Goal: Task Accomplishment & Management: Complete application form

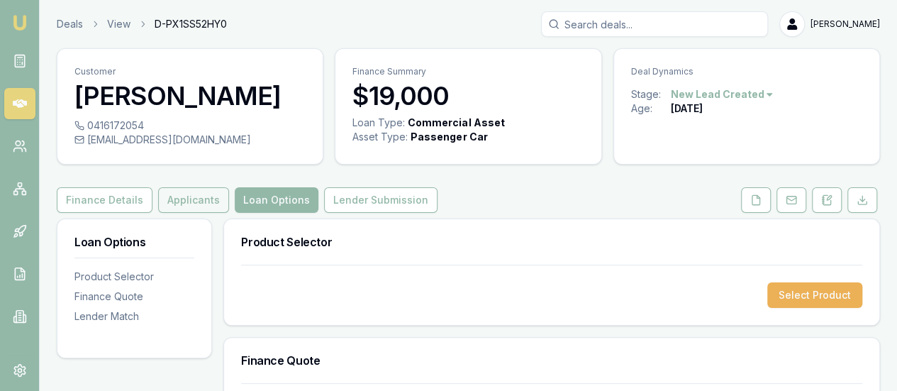
click at [197, 192] on button "Applicants" at bounding box center [193, 200] width 71 height 26
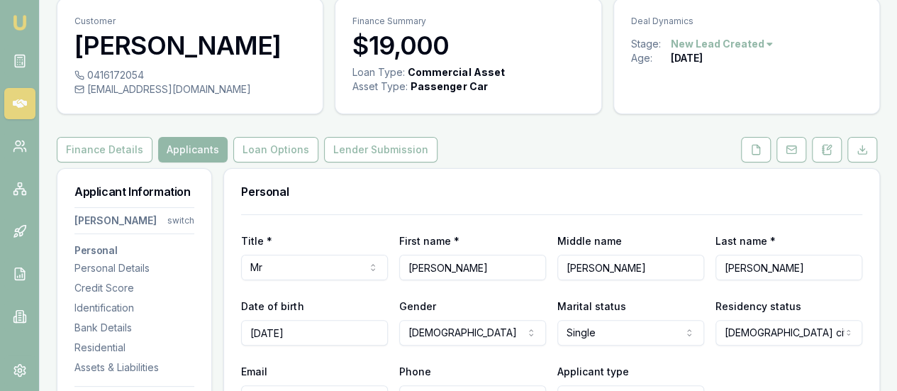
scroll to position [213, 0]
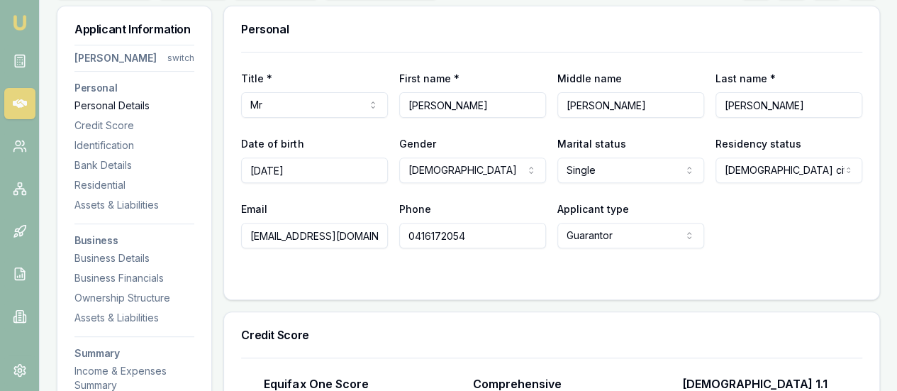
click at [660, 110] on input "[PERSON_NAME]" at bounding box center [631, 105] width 147 height 26
drag, startPoint x: 661, startPoint y: 106, endPoint x: 270, endPoint y: 104, distance: 391.6
click at [271, 104] on div "Title * Mr Mr Mrs Miss Ms Dr Prof First name * [PERSON_NAME] Middle name [PERSO…" at bounding box center [551, 94] width 621 height 48
drag, startPoint x: 526, startPoint y: 105, endPoint x: 428, endPoint y: 104, distance: 97.9
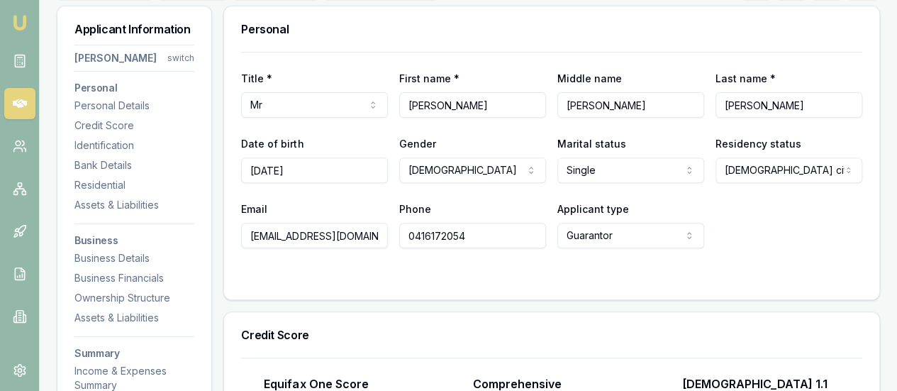
click at [438, 104] on div "Title * Mr Mr Mrs Miss Ms Dr Prof First name * [PERSON_NAME] Middle name [PERSO…" at bounding box center [551, 94] width 621 height 48
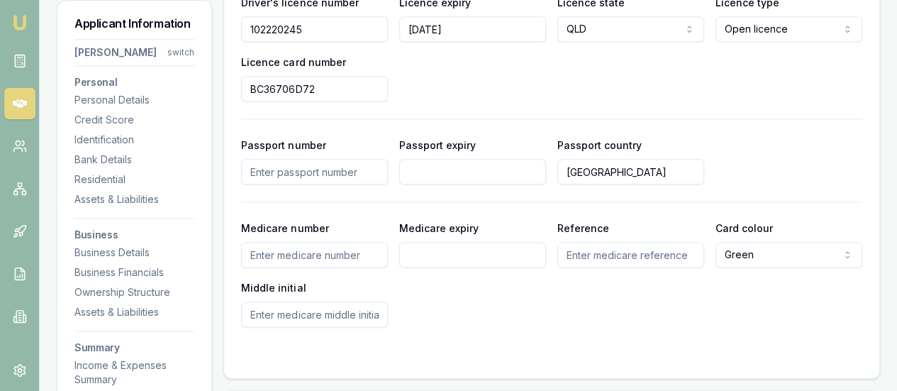
scroll to position [780, 0]
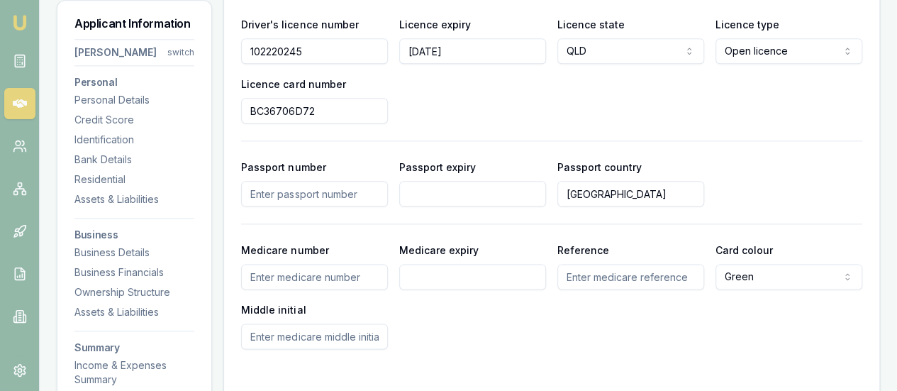
drag, startPoint x: 328, startPoint y: 49, endPoint x: 0, endPoint y: 57, distance: 327.9
drag, startPoint x: 215, startPoint y: 104, endPoint x: 40, endPoint y: 104, distance: 175.2
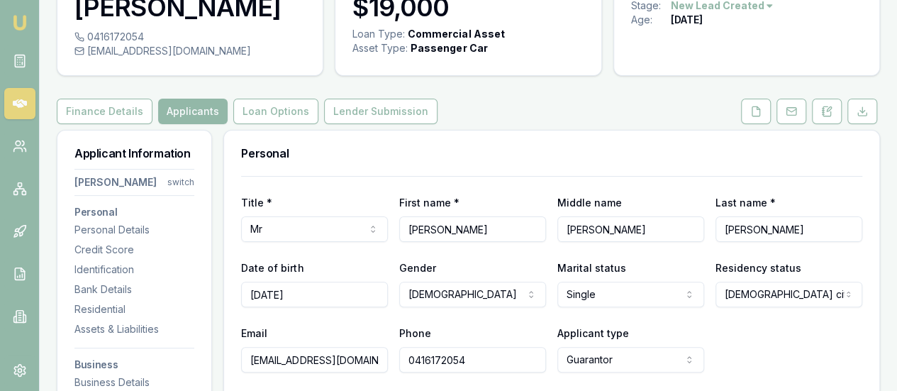
scroll to position [142, 0]
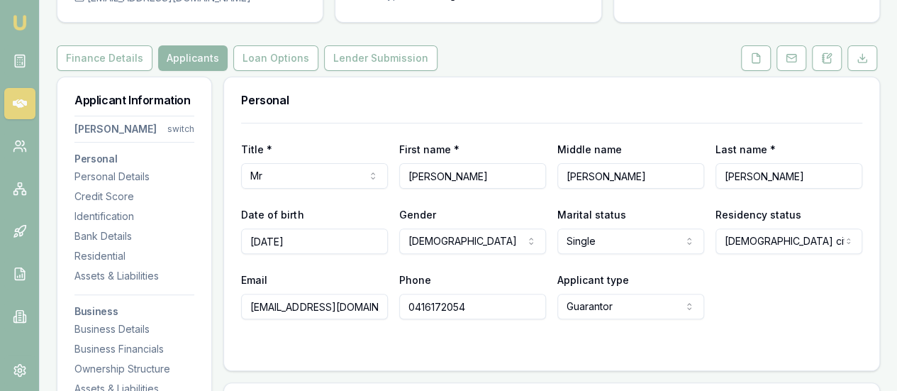
drag, startPoint x: 487, startPoint y: 309, endPoint x: 328, endPoint y: 306, distance: 159.7
click at [328, 306] on div "Email [EMAIL_ADDRESS][DOMAIN_NAME] Phone [PHONE_NUMBER] Applicant type Guaranto…" at bounding box center [551, 295] width 621 height 48
drag, startPoint x: 373, startPoint y: 308, endPoint x: 0, endPoint y: 297, distance: 373.3
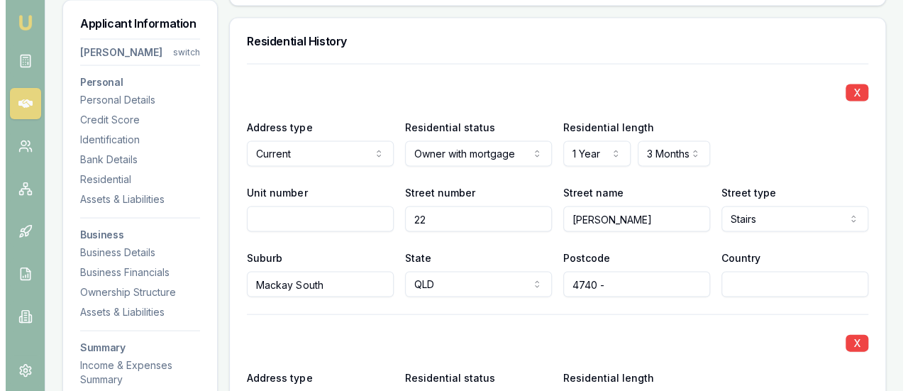
scroll to position [1348, 0]
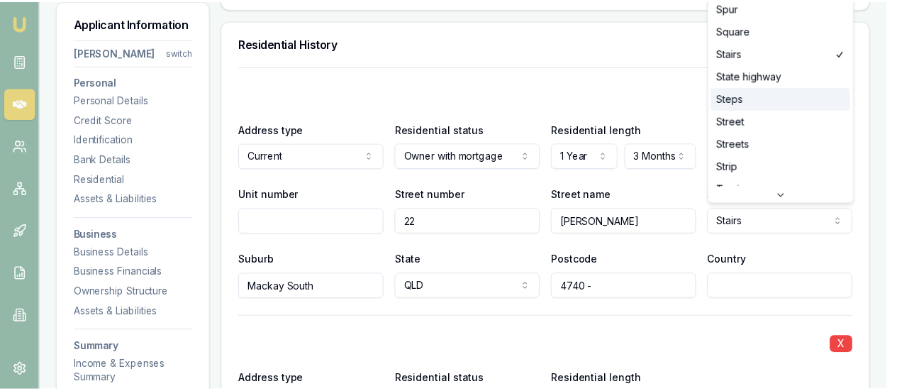
scroll to position [3742, 0]
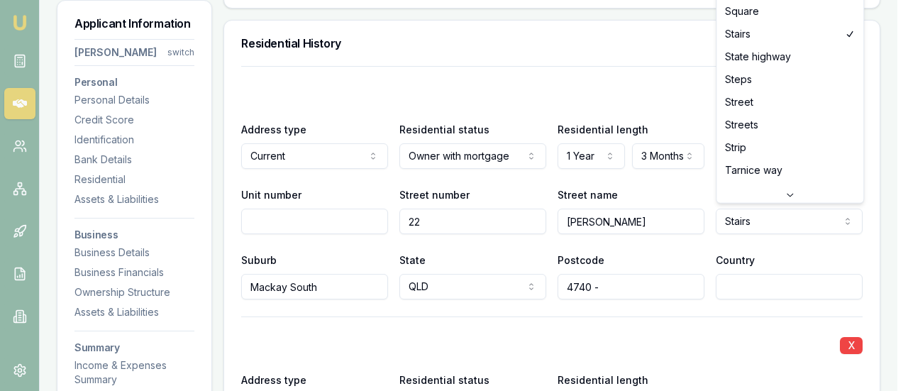
select select "Street"
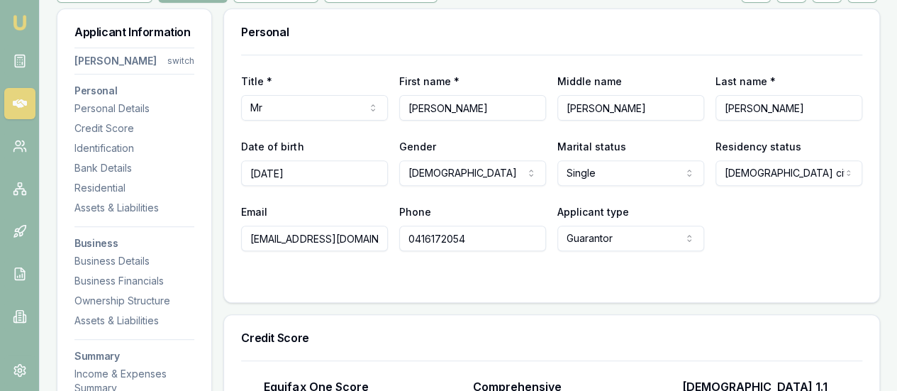
scroll to position [213, 0]
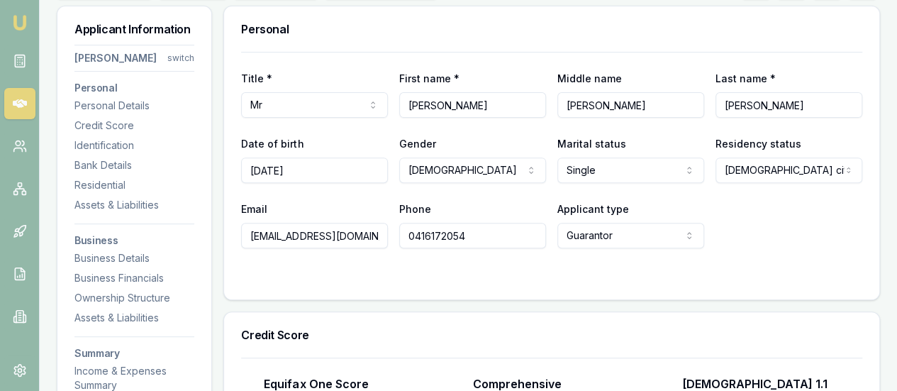
drag, startPoint x: 462, startPoint y: 101, endPoint x: 304, endPoint y: 96, distance: 157.6
click at [358, 96] on div "Title * Mr Mr Mrs Miss Ms Dr Prof First name * [PERSON_NAME] Middle name [PERSO…" at bounding box center [551, 94] width 621 height 48
click at [646, 109] on input "[PERSON_NAME]" at bounding box center [631, 105] width 147 height 26
drag, startPoint x: 617, startPoint y: 107, endPoint x: 260, endPoint y: 111, distance: 356.2
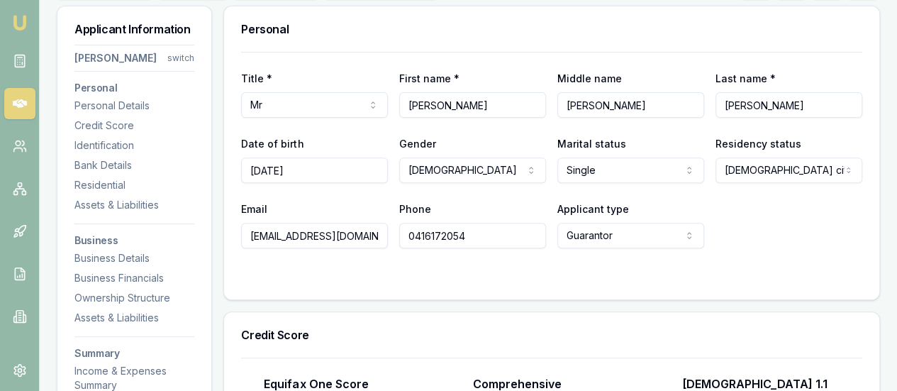
drag, startPoint x: 704, startPoint y: 102, endPoint x: 499, endPoint y: 92, distance: 205.3
click at [503, 92] on div "Title * Mr Mr Mrs Miss Ms Dr Prof First name * [PERSON_NAME] Middle name [PERSO…" at bounding box center [551, 94] width 621 height 48
drag, startPoint x: 342, startPoint y: 175, endPoint x: 101, endPoint y: 170, distance: 241.3
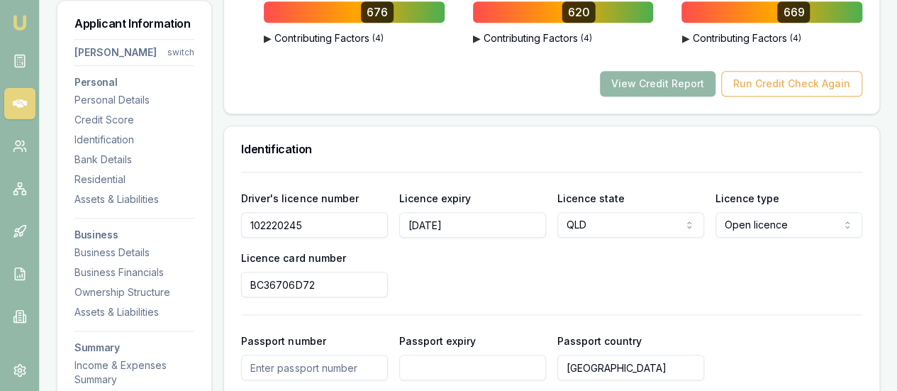
scroll to position [639, 0]
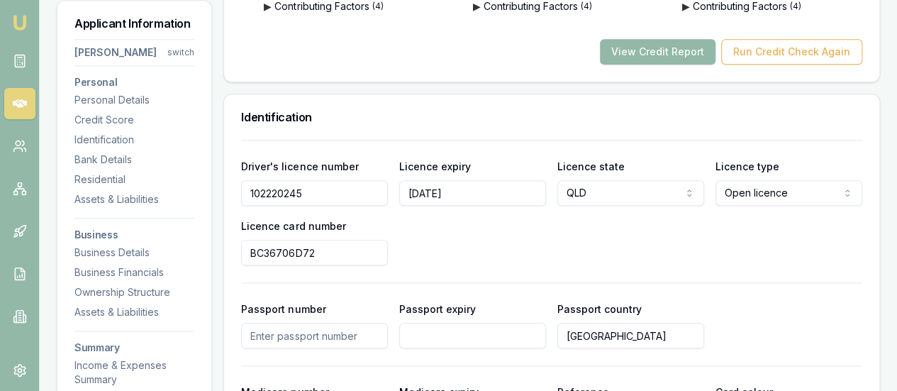
drag, startPoint x: 321, startPoint y: 187, endPoint x: 0, endPoint y: 161, distance: 322.4
drag, startPoint x: 294, startPoint y: 177, endPoint x: 253, endPoint y: 177, distance: 41.1
click at [260, 177] on div "Driver's licence number [DRIVERS_LICENSE_NUMBER] Licence expiry [DATE] Licence …" at bounding box center [551, 212] width 621 height 108
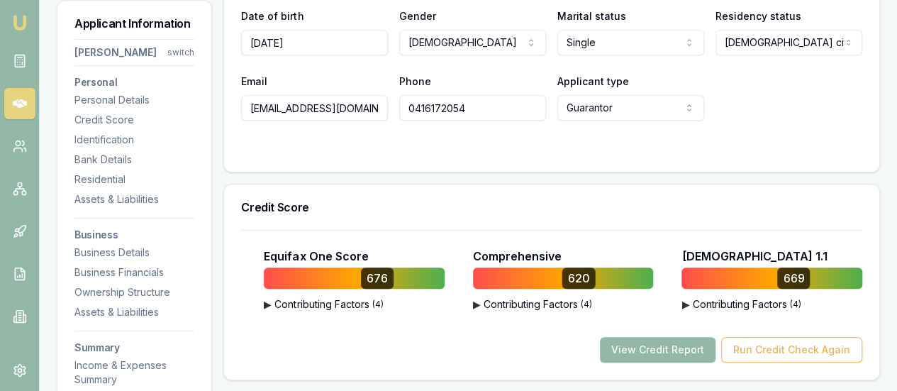
scroll to position [213, 0]
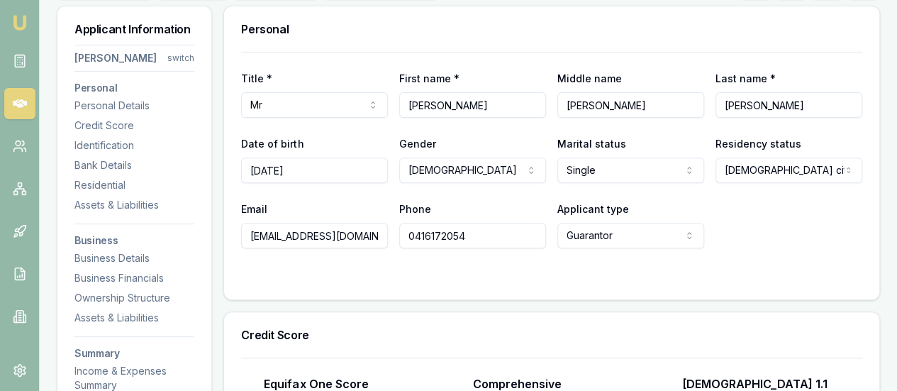
drag, startPoint x: 488, startPoint y: 236, endPoint x: 350, endPoint y: 229, distance: 138.5
click at [350, 229] on div "Email [EMAIL_ADDRESS][DOMAIN_NAME] Phone [PHONE_NUMBER] Applicant type Guaranto…" at bounding box center [551, 224] width 621 height 48
drag, startPoint x: 360, startPoint y: 234, endPoint x: 18, endPoint y: 236, distance: 341.3
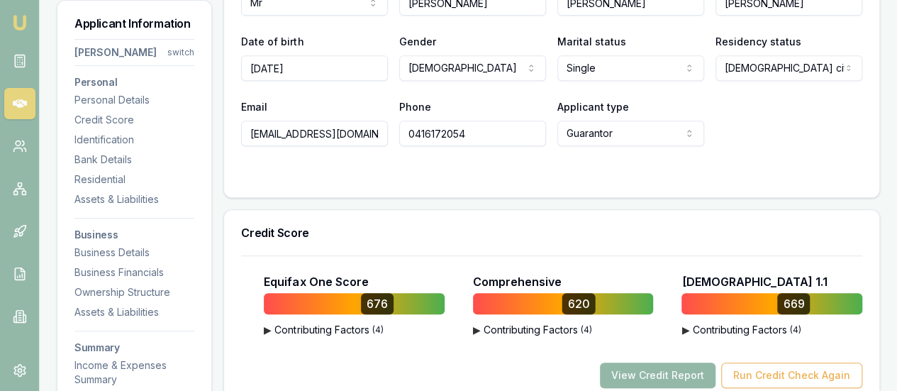
scroll to position [426, 0]
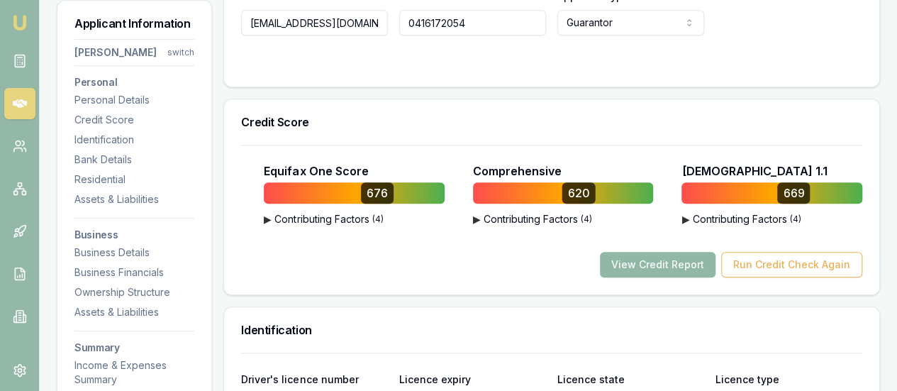
click at [679, 262] on button "View Credit Report" at bounding box center [658, 265] width 116 height 26
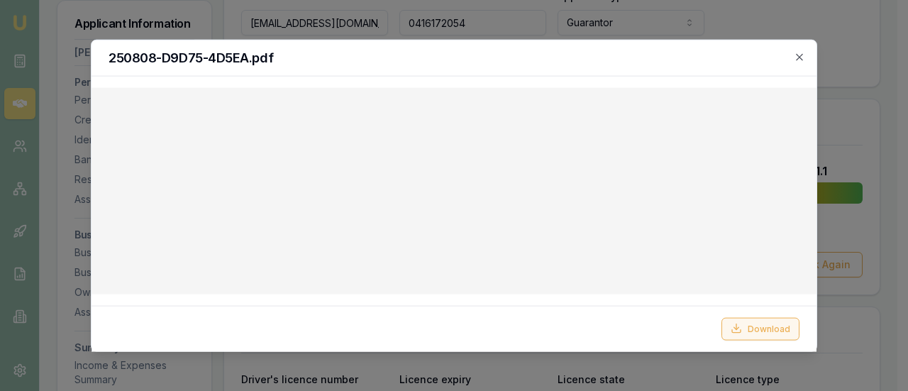
click at [770, 328] on button "Download" at bounding box center [761, 328] width 78 height 23
click at [802, 52] on icon "button" at bounding box center [799, 56] width 11 height 11
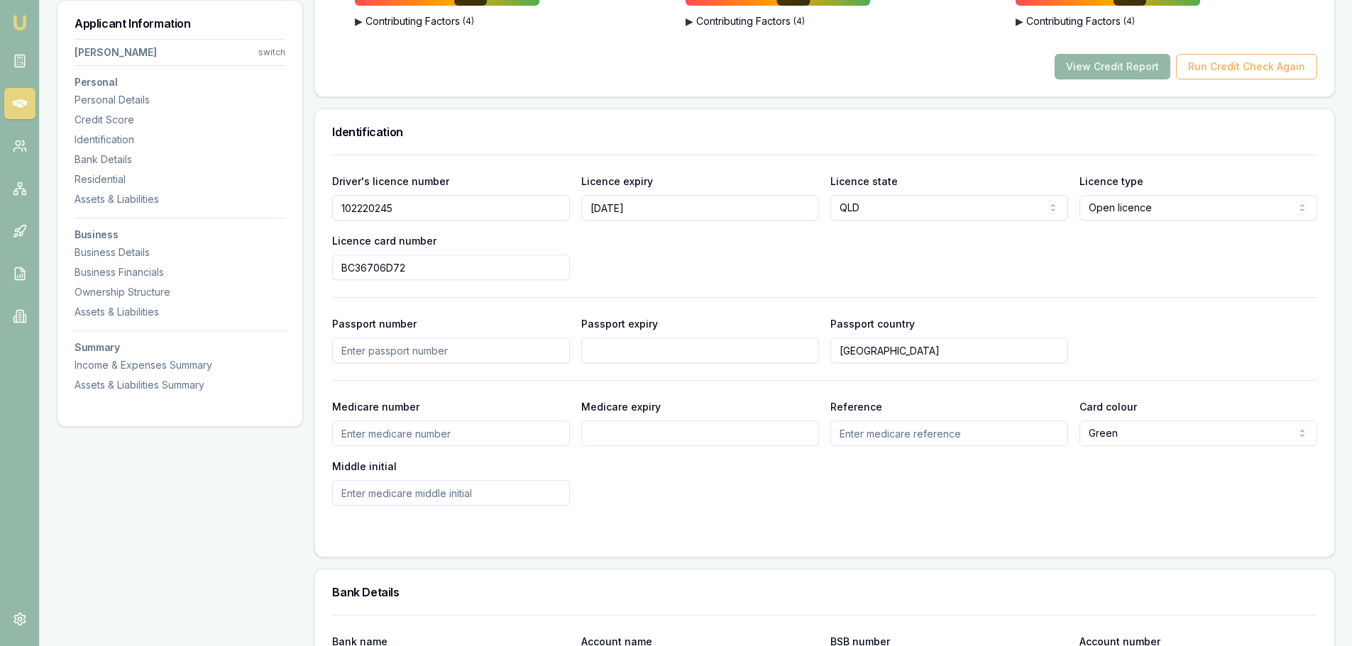
scroll to position [89, 0]
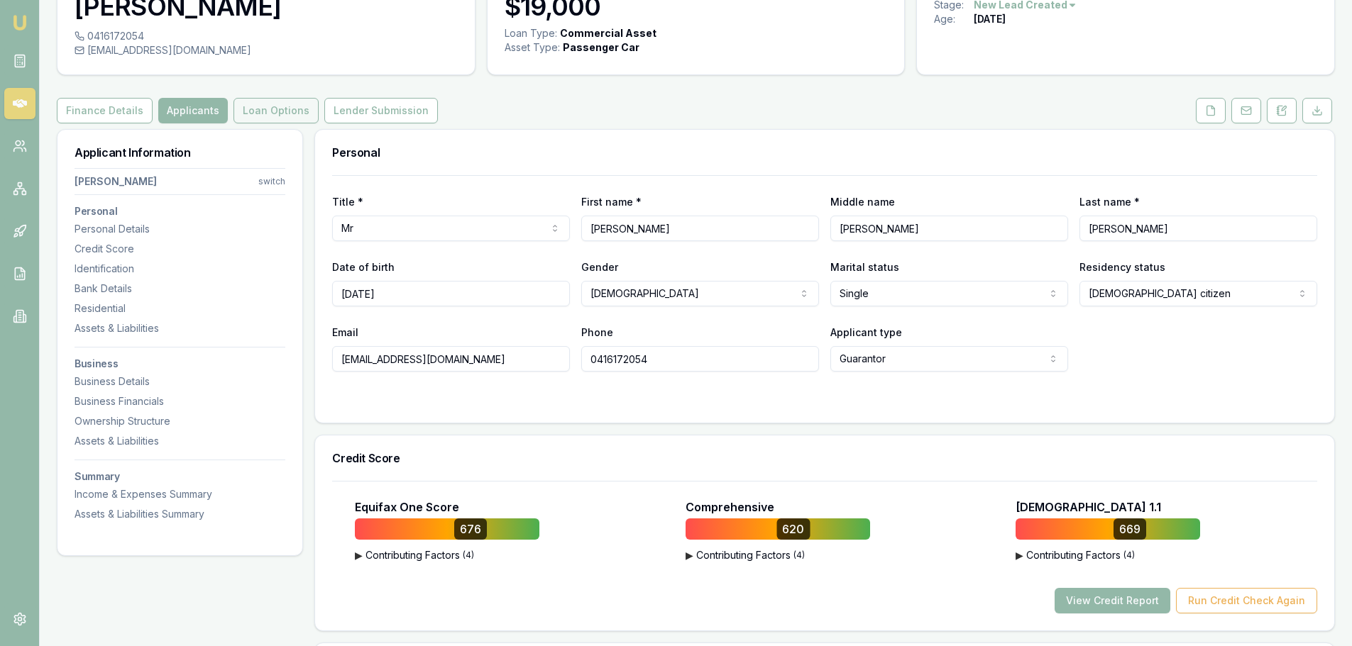
click at [253, 115] on button "Loan Options" at bounding box center [275, 111] width 85 height 26
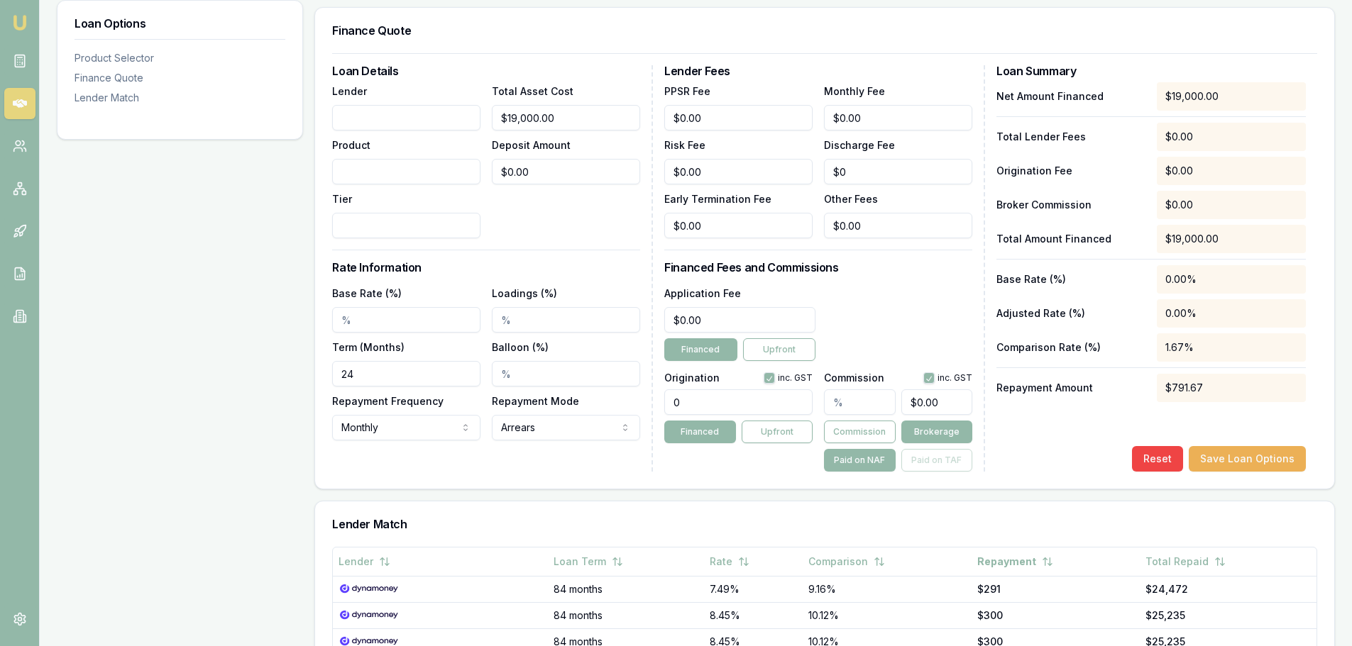
scroll to position [355, 0]
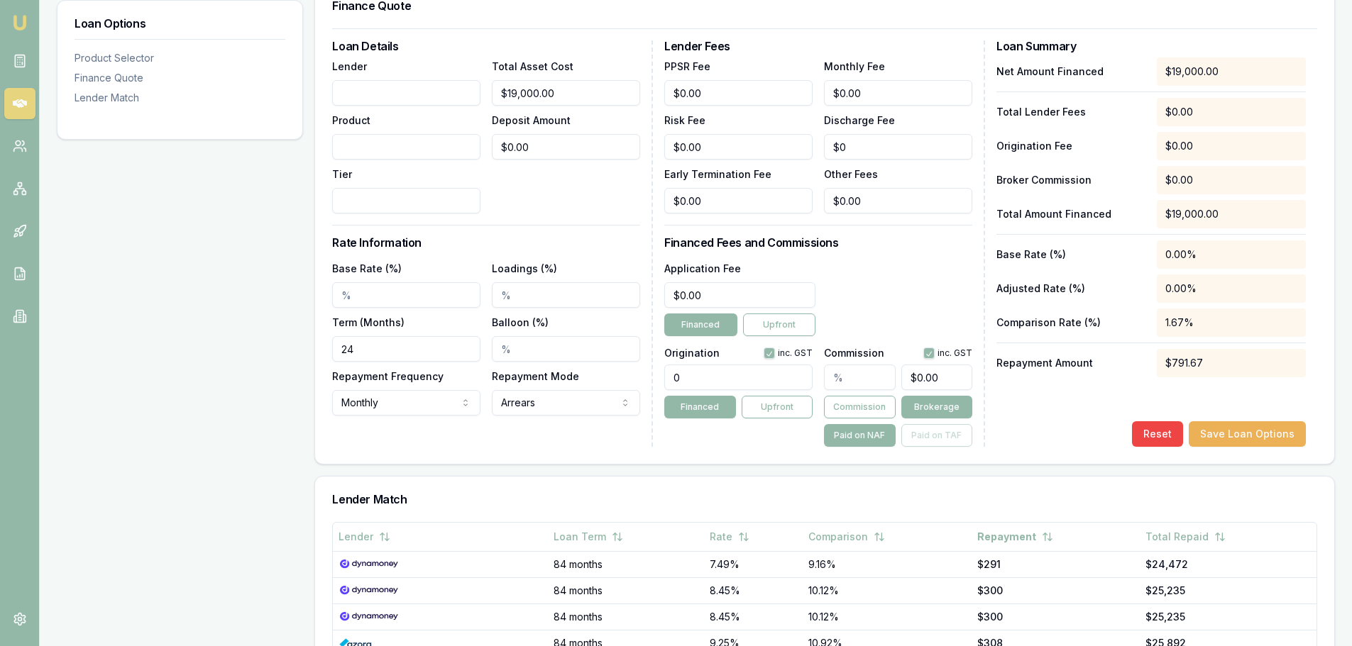
click at [203, 344] on div "Loan Options Product Selector Finance Quote Lender Match Product Selector Selec…" at bounding box center [696, 371] width 1278 height 1014
type input "60"
click at [397, 295] on input "Base Rate (%)" at bounding box center [406, 295] width 148 height 26
type input "5"
type input "8.59%"
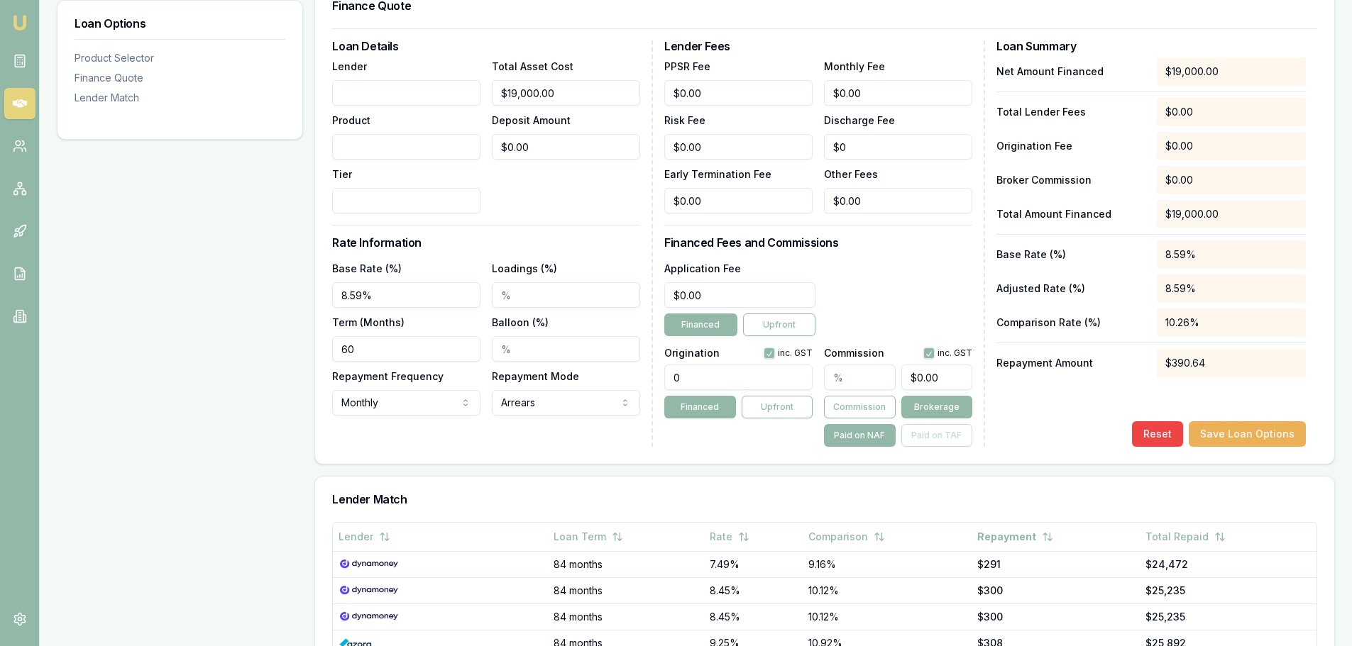
click at [568, 302] on input "Loadings (%)" at bounding box center [566, 295] width 148 height 26
type input "0"
click at [535, 348] on input "Balloon (%)" at bounding box center [566, 349] width 148 height 26
type input "0"
click at [463, 390] on div "Loan Details Lender Product Tier Total Asset Cost $19,000.00 Deposit Amount $0.…" at bounding box center [492, 243] width 321 height 407
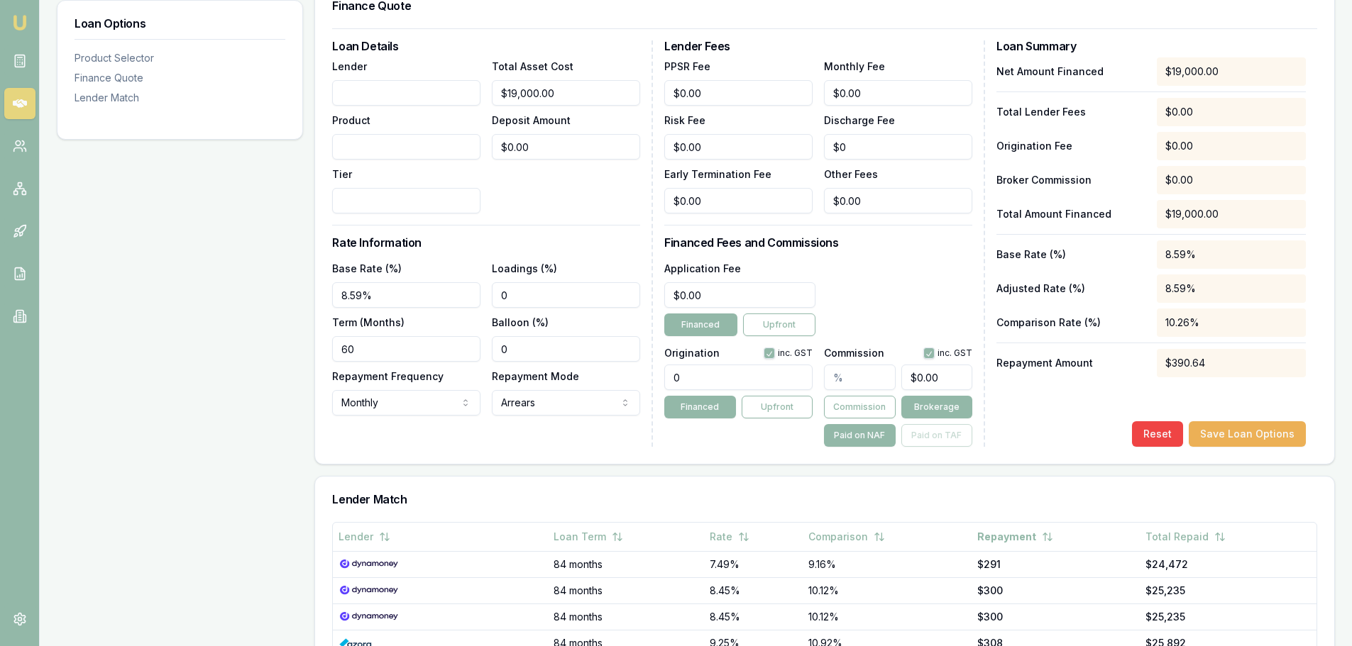
drag, startPoint x: 544, startPoint y: 414, endPoint x: 555, endPoint y: 409, distance: 11.7
click at [553, 390] on div "Loan Details Lender Product Tier Total Asset Cost $19,000.00 Deposit Amount $0.…" at bounding box center [492, 243] width 321 height 407
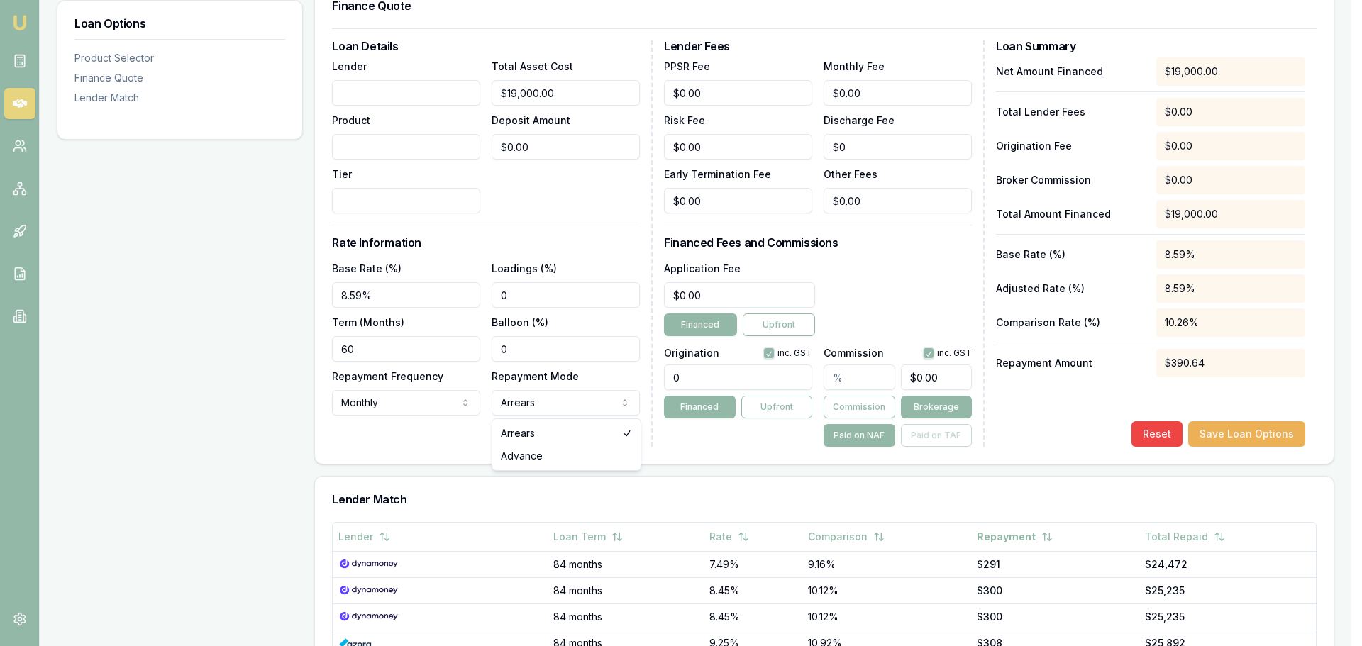
select select "ADVANCE"
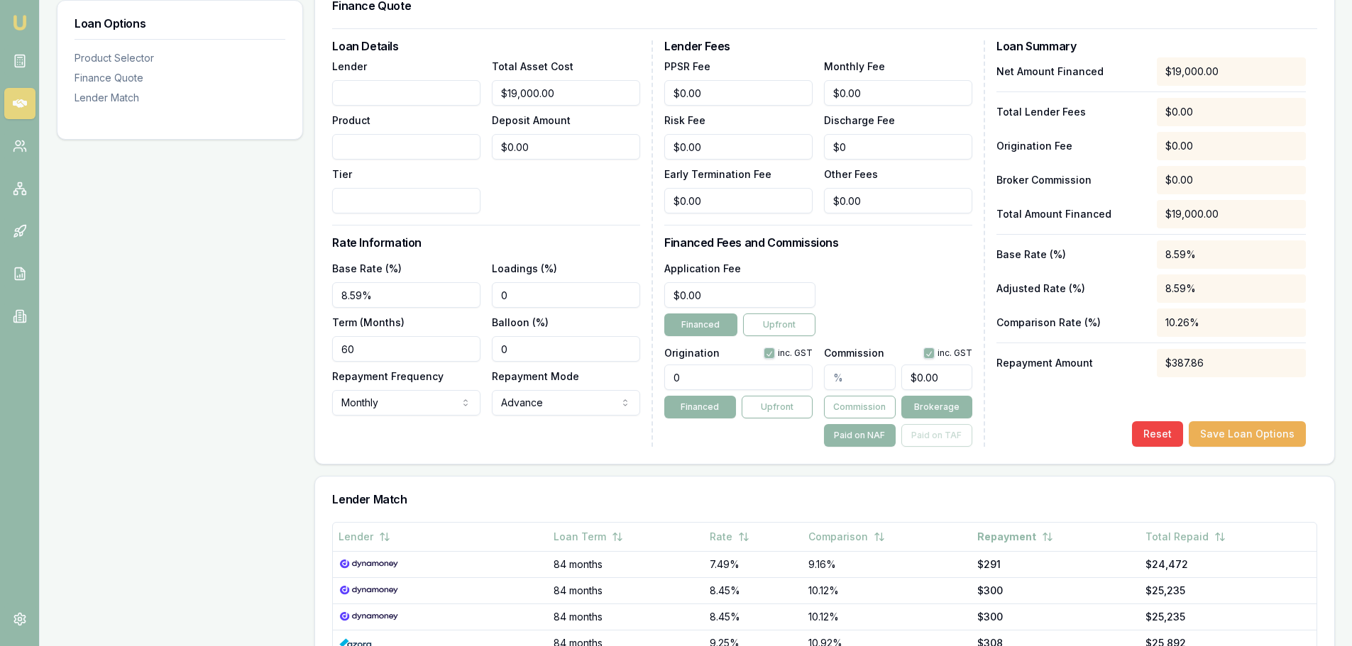
click at [484, 390] on div "Loan Details Lender Product Tier Total Asset Cost $19,000.00 Deposit Amount $0.…" at bounding box center [824, 246] width 1019 height 436
click at [401, 209] on input "Tier" at bounding box center [406, 201] width 148 height 26
type input "a"
click at [373, 94] on input "Lender" at bounding box center [406, 93] width 148 height 26
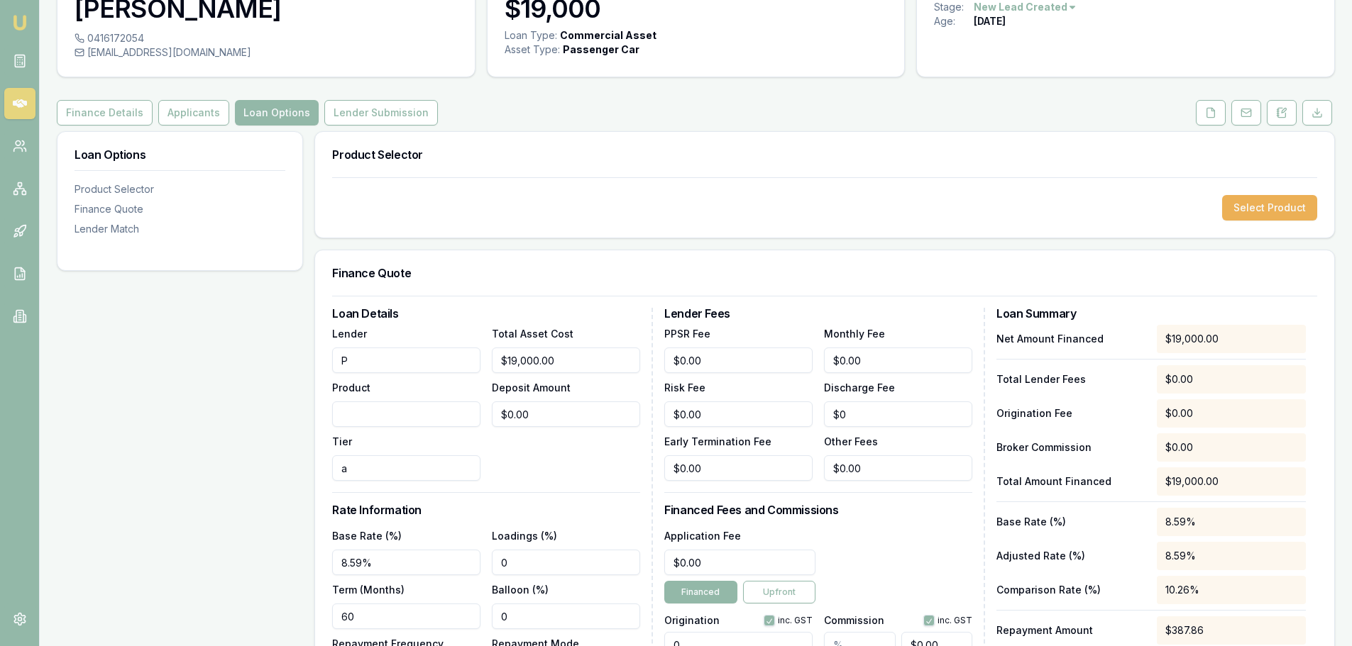
scroll to position [71, 0]
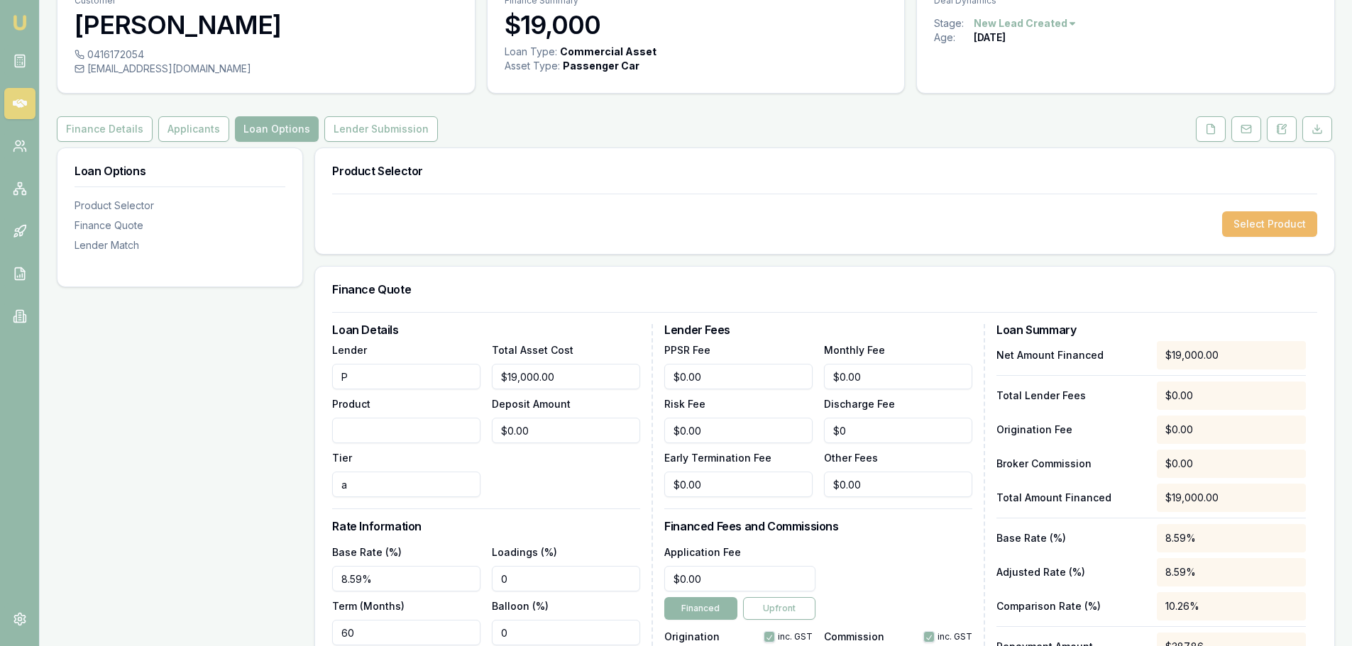
type input "P"
click at [897, 214] on button "Select Product" at bounding box center [1269, 224] width 95 height 26
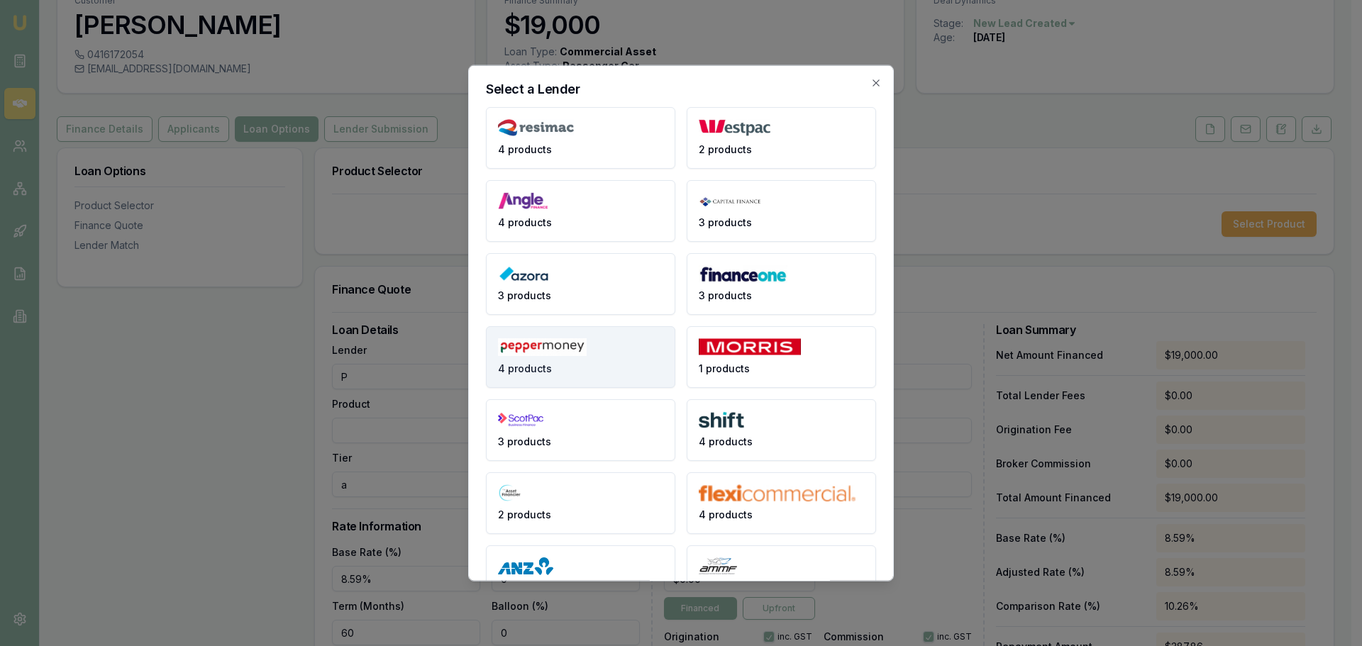
click at [552, 364] on button "4 products" at bounding box center [580, 357] width 189 height 62
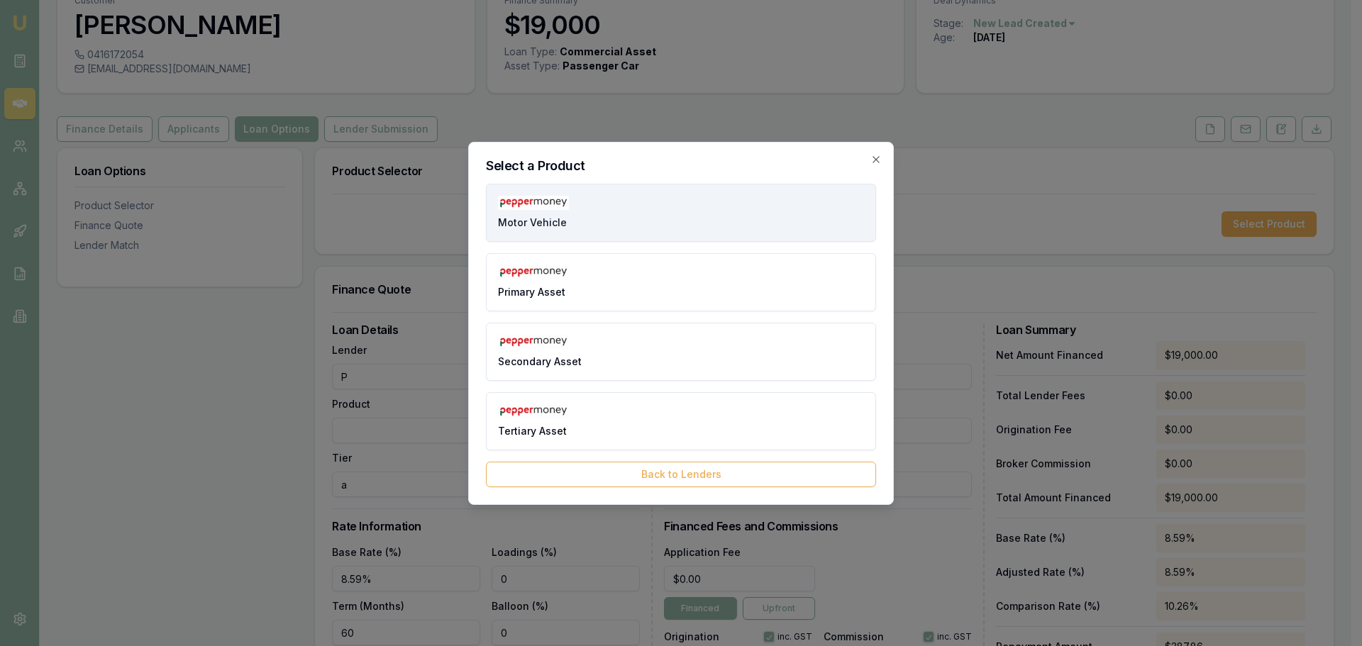
click at [595, 231] on button "Motor Vehicle" at bounding box center [681, 213] width 390 height 58
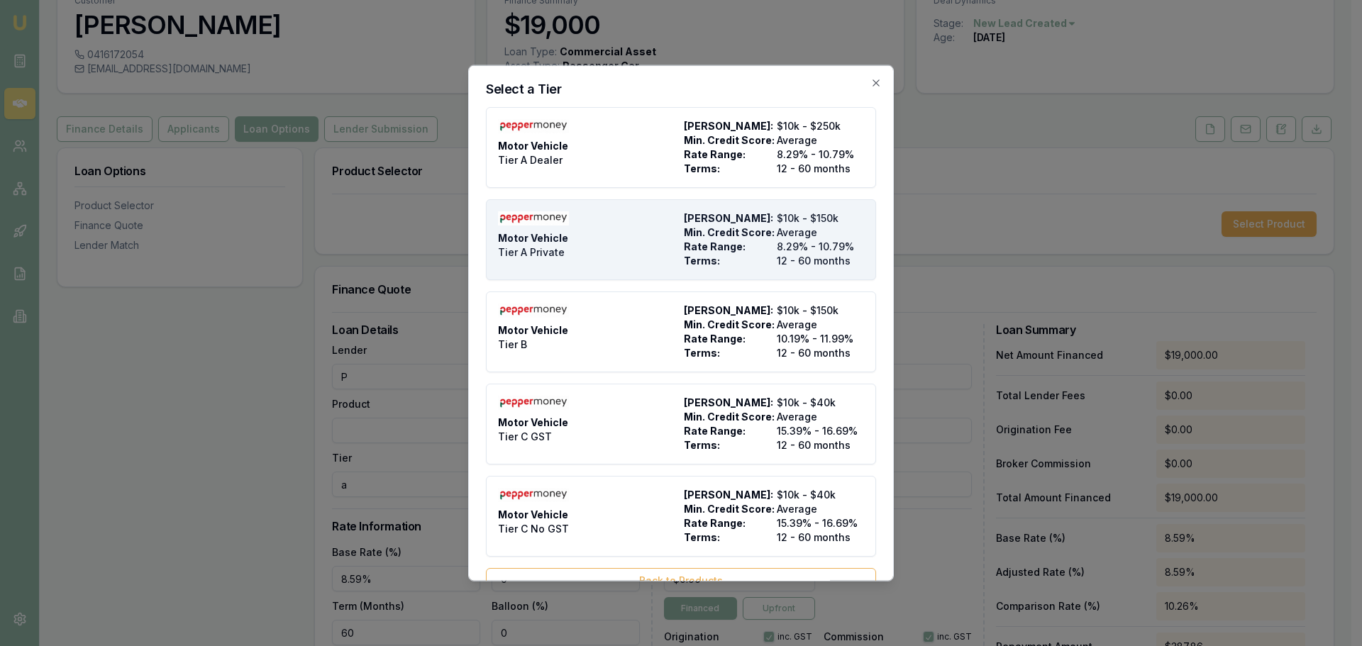
click at [561, 248] on span "Tier A Private" at bounding box center [531, 252] width 67 height 14
select select "ARREARS"
type input "Pepper Money"
type input "Motor Vehicle"
type input "Tier A Private"
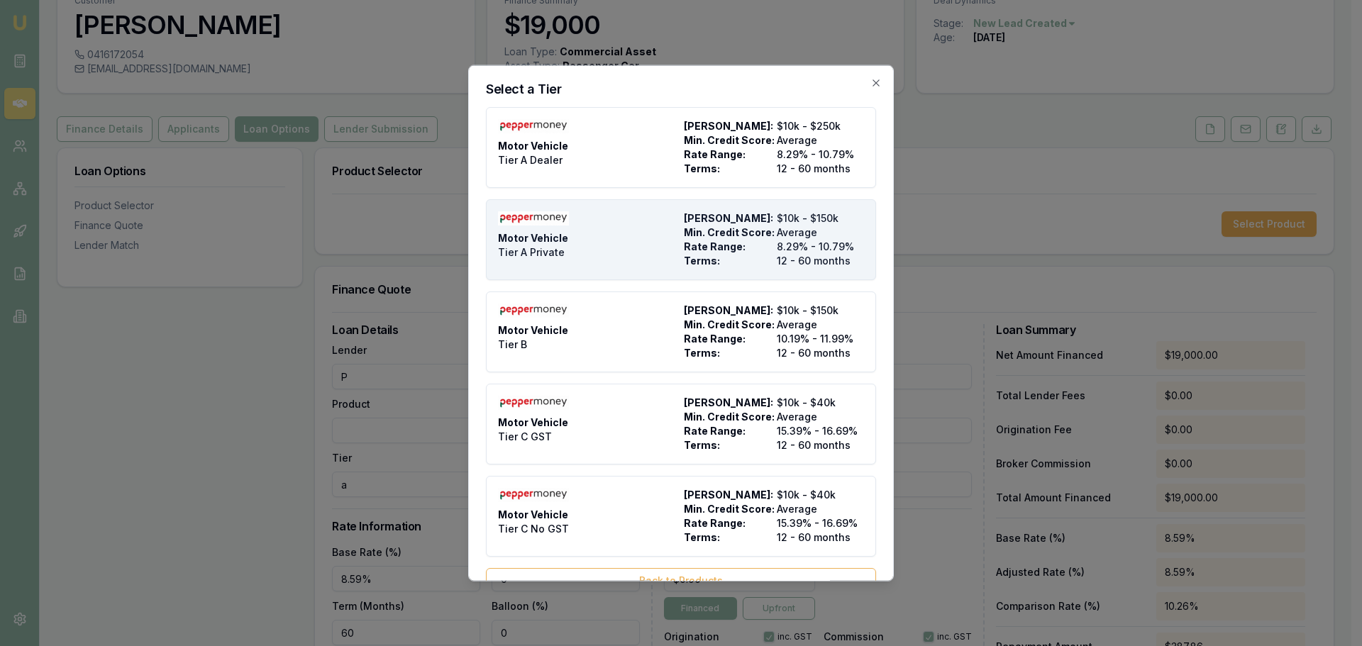
type input "8.29"
type input "12"
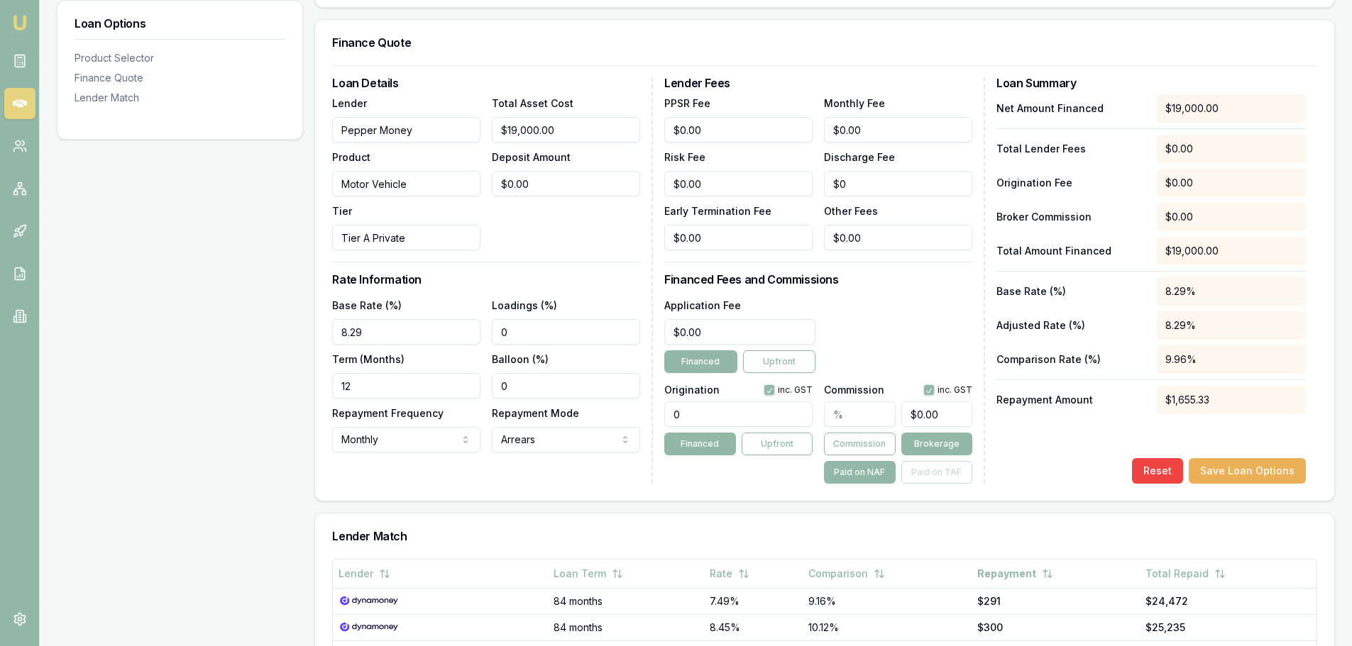
scroll to position [355, 0]
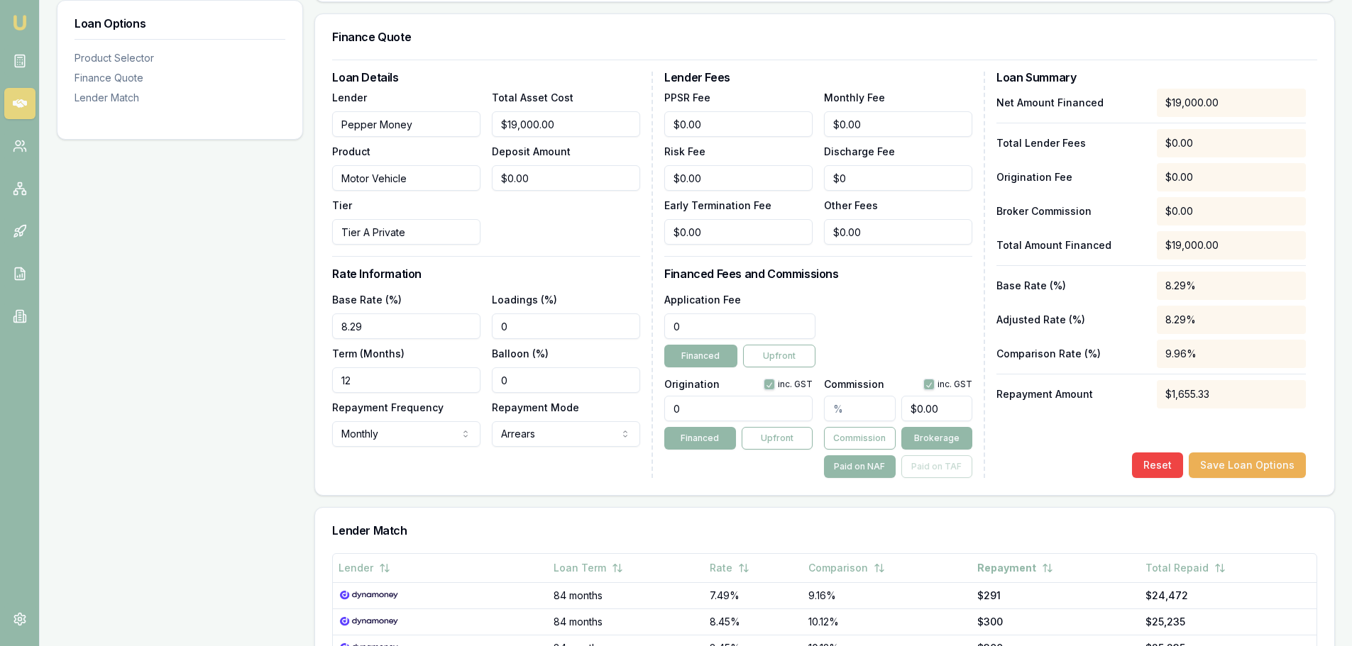
drag, startPoint x: 742, startPoint y: 330, endPoint x: 474, endPoint y: 326, distance: 268.2
click at [483, 326] on div "Loan Details Lender Pepper Money Product Motor Vehicle Tier Tier A Private Tota…" at bounding box center [824, 275] width 985 height 407
type input "$499.00"
drag, startPoint x: 725, startPoint y: 403, endPoint x: 380, endPoint y: 355, distance: 348.9
click at [413, 358] on div "Loan Details Lender Pepper Money Product Motor Vehicle Tier Tier A Private Tota…" at bounding box center [824, 275] width 985 height 407
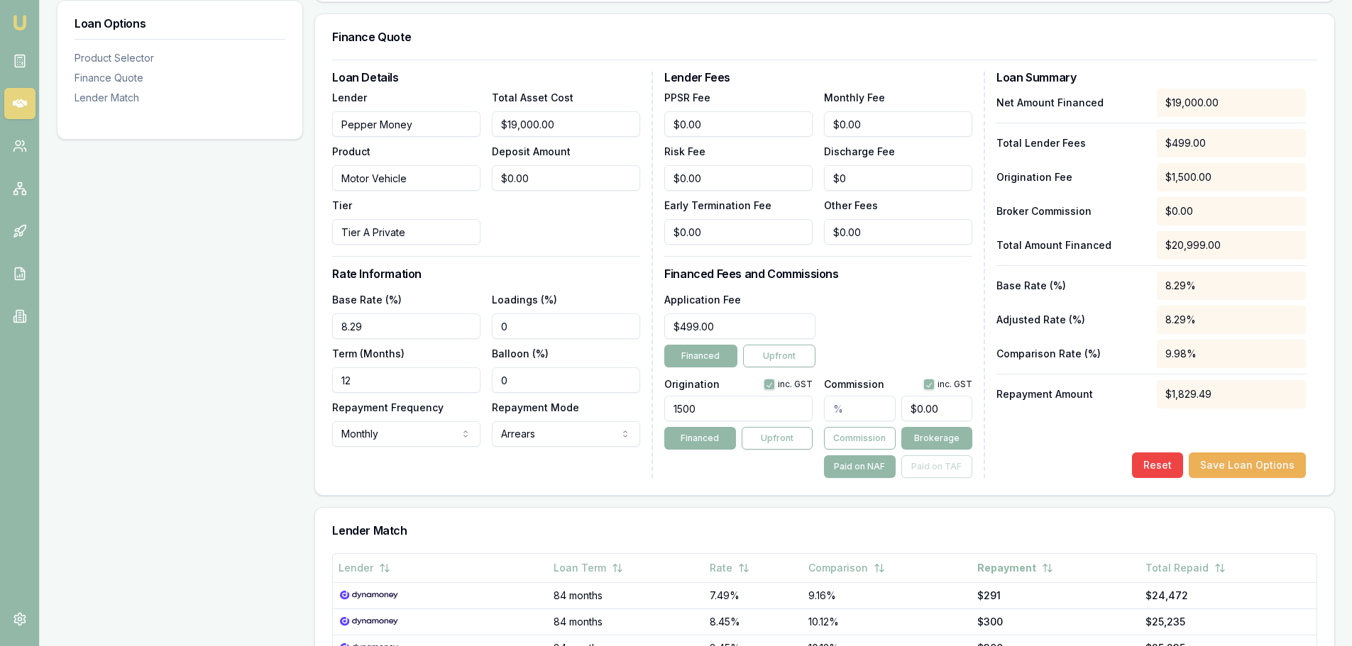
type input "1500.00"
click at [897, 322] on div "Application Fee $499.00 Financed Upfront" at bounding box center [818, 329] width 308 height 77
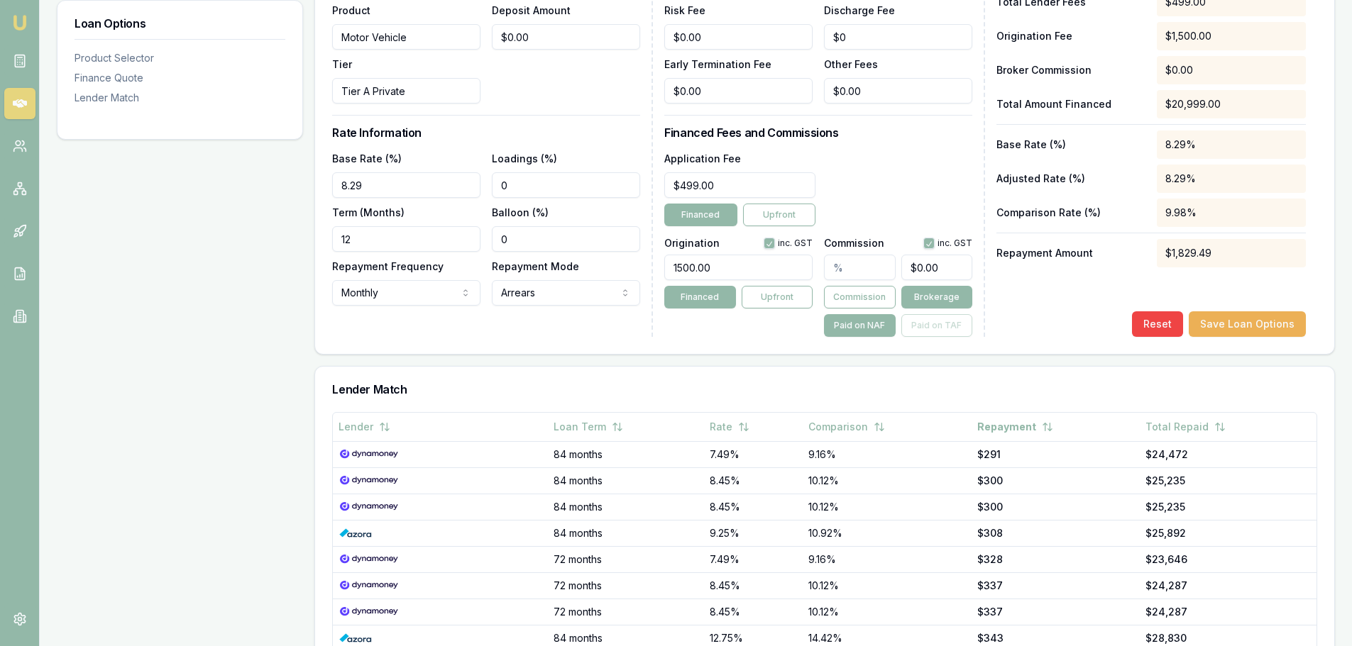
scroll to position [497, 0]
click at [709, 301] on button "Financed" at bounding box center [699, 296] width 71 height 23
click at [704, 303] on button "Financed" at bounding box center [699, 296] width 71 height 23
click at [502, 327] on div "Loan Details Lender Pepper Money Product Motor Vehicle Tier Tier A Private Tota…" at bounding box center [492, 133] width 321 height 407
click at [897, 281] on div "Net Amount Financed $19,000.00 Total Lender Fees $499.00 Origination Fee $1,500…" at bounding box center [1150, 141] width 309 height 389
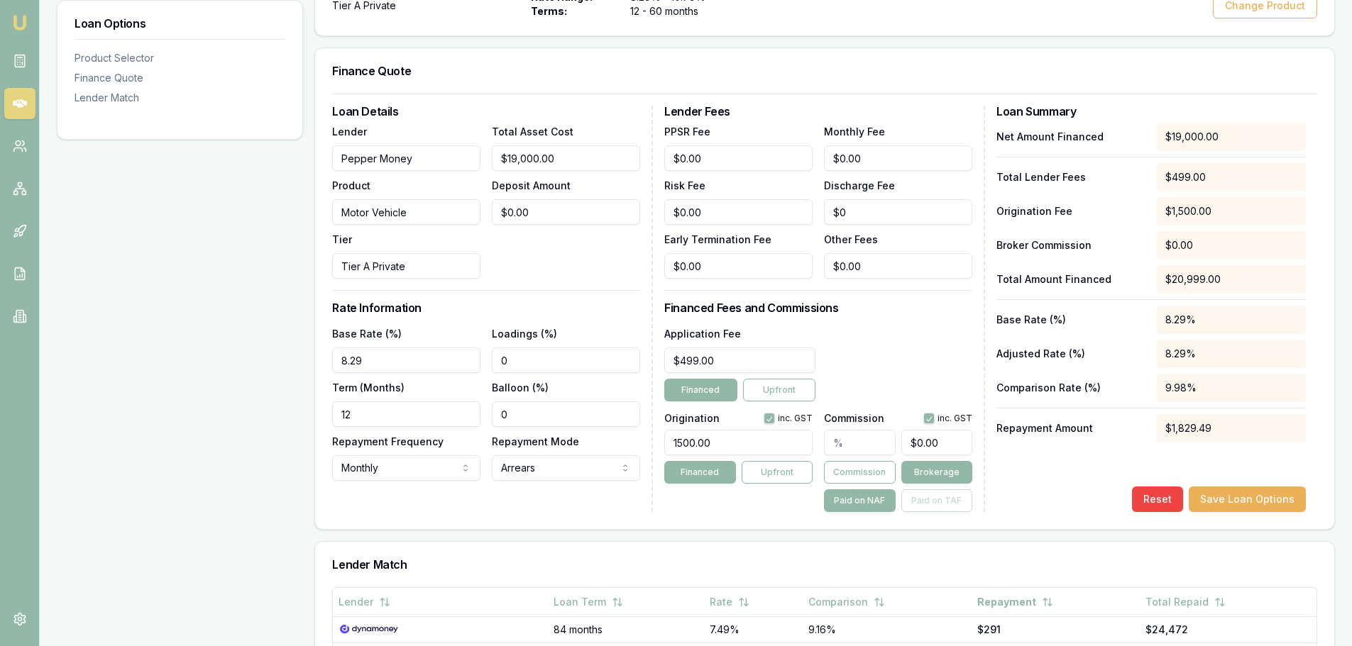
scroll to position [284, 0]
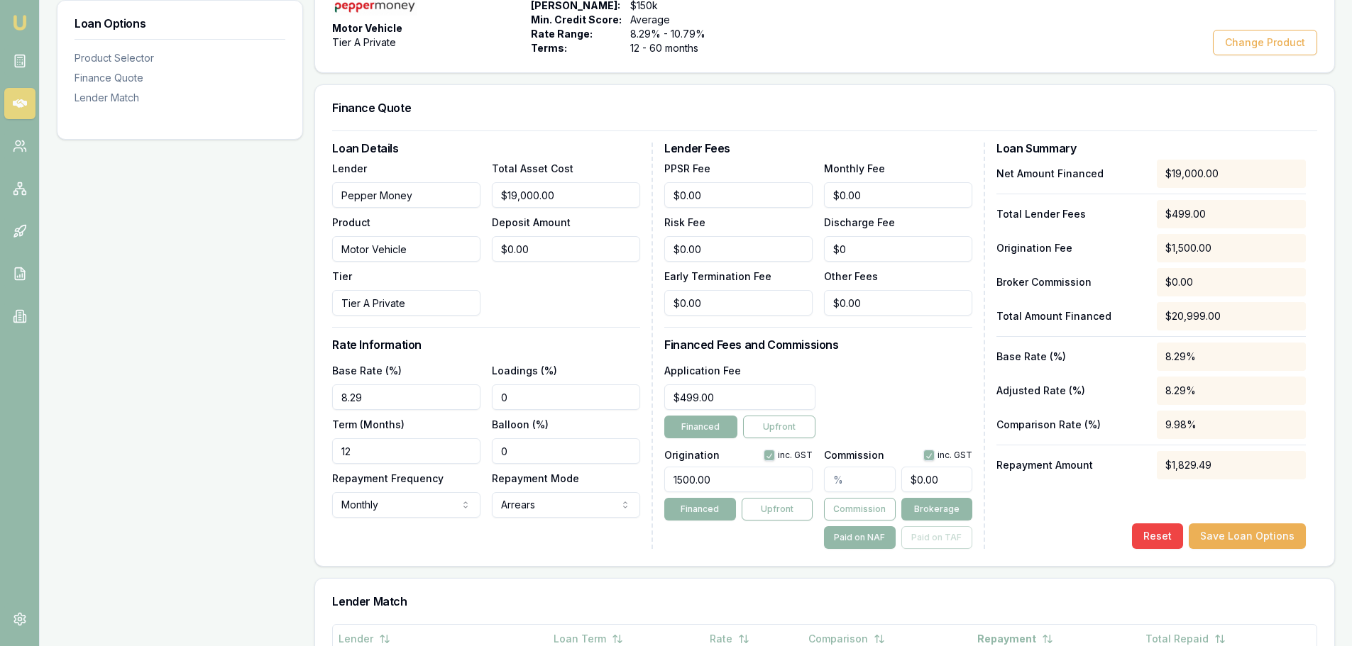
drag, startPoint x: 404, startPoint y: 455, endPoint x: 100, endPoint y: 456, distance: 303.7
click at [140, 390] on div "Loan Options Product Selector Finance Quote Lender Match Product Selector Motor…" at bounding box center [696, 457] width 1278 height 1045
type input "60"
click at [897, 390] on div "Net Amount Financed $19,000.00 Total Lender Fees $499.00 Origination Fee $1,500…" at bounding box center [1150, 354] width 309 height 389
drag, startPoint x: 265, startPoint y: 397, endPoint x: 79, endPoint y: 383, distance: 186.4
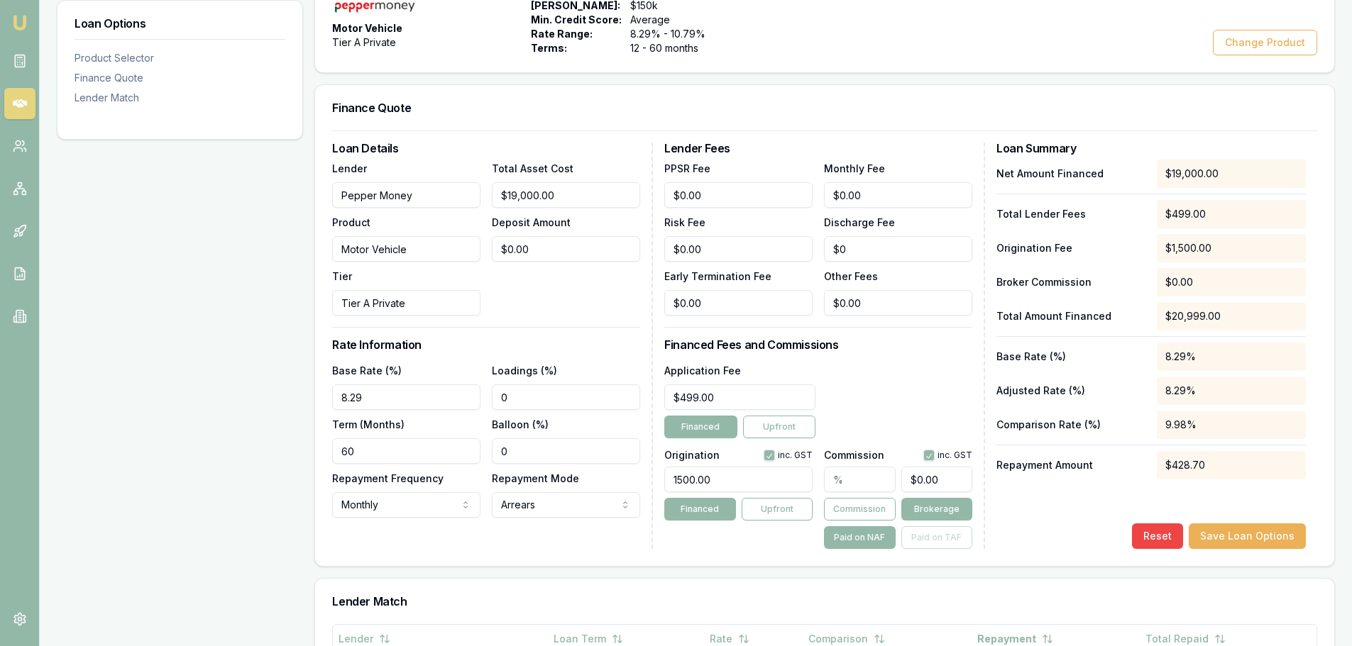
click at [182, 390] on div "Loan Options Product Selector Finance Quote Lender Match Product Selector Motor…" at bounding box center [696, 457] width 1278 height 1045
type input "8.59%"
click at [579, 293] on div "Total Asset Cost $19,000.00 Deposit Amount $0.00" at bounding box center [566, 238] width 148 height 156
click at [897, 247] on p "Origination Fee" at bounding box center [1070, 248] width 149 height 14
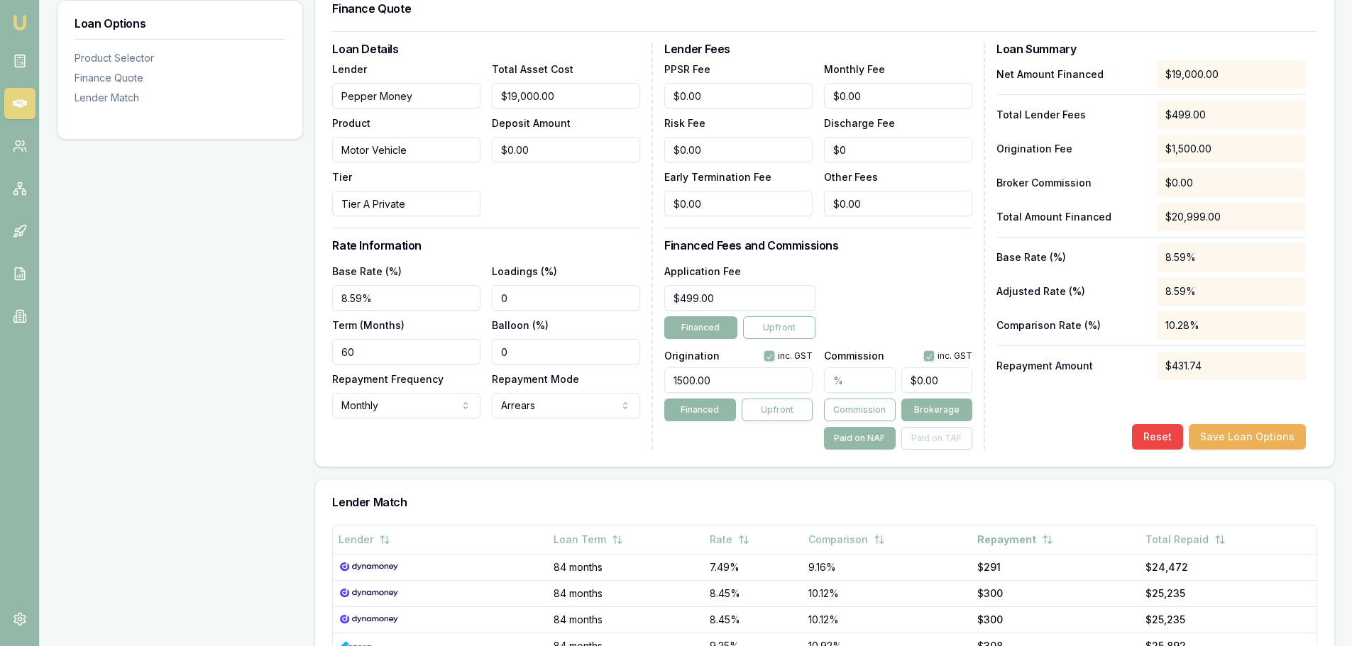
scroll to position [426, 0]
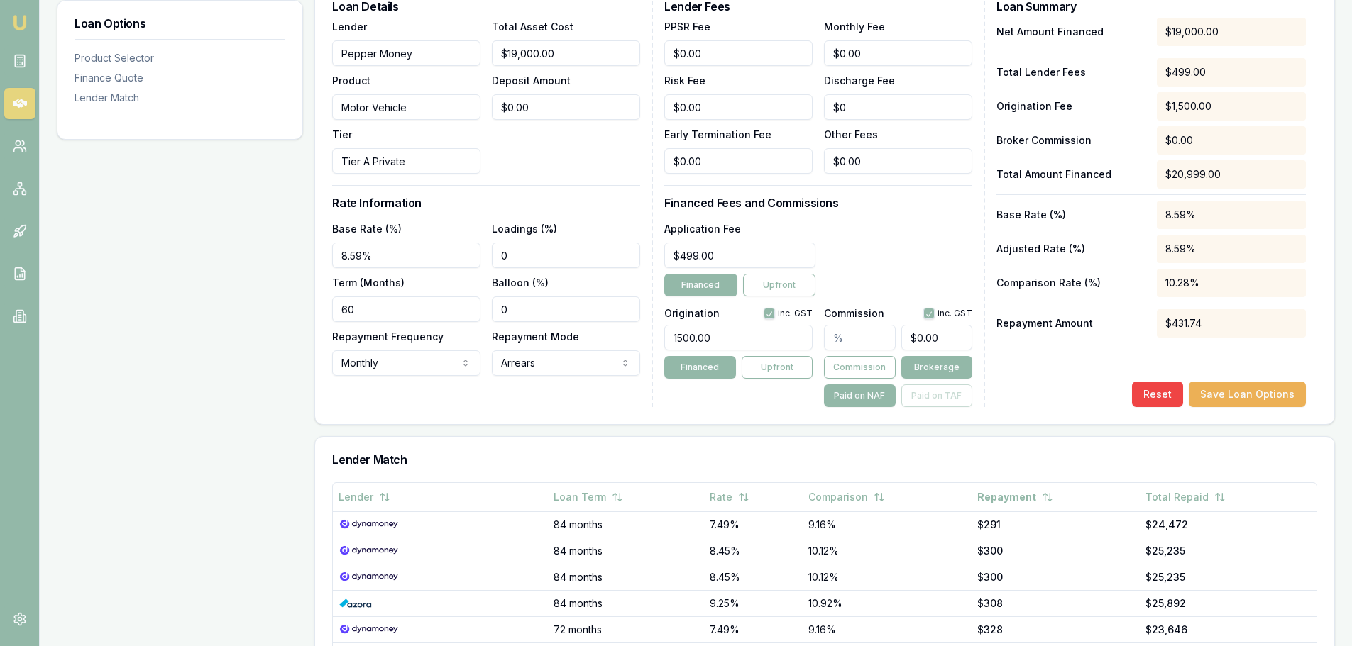
click at [897, 368] on div "Net Amount Financed $19,000.00 Total Lender Fees $499.00 Origination Fee $1,500…" at bounding box center [1150, 212] width 309 height 389
click at [897, 390] on button "Save Loan Options" at bounding box center [1246, 395] width 117 height 26
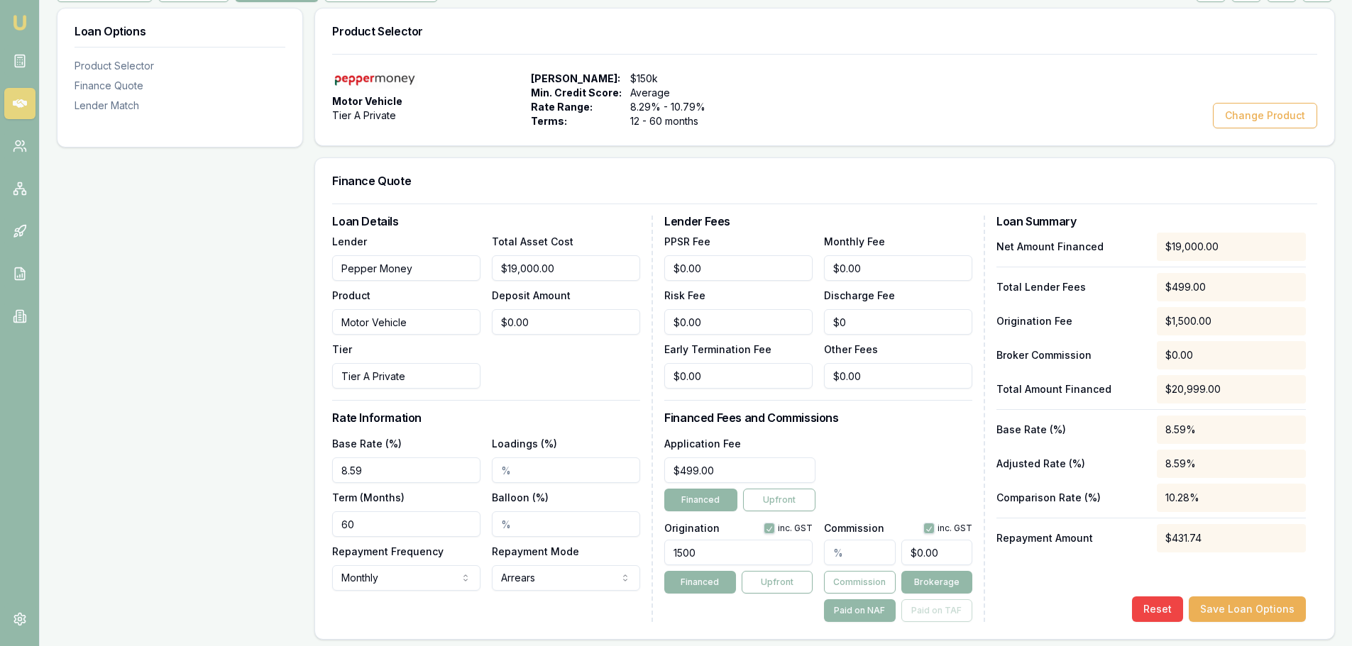
scroll to position [0, 0]
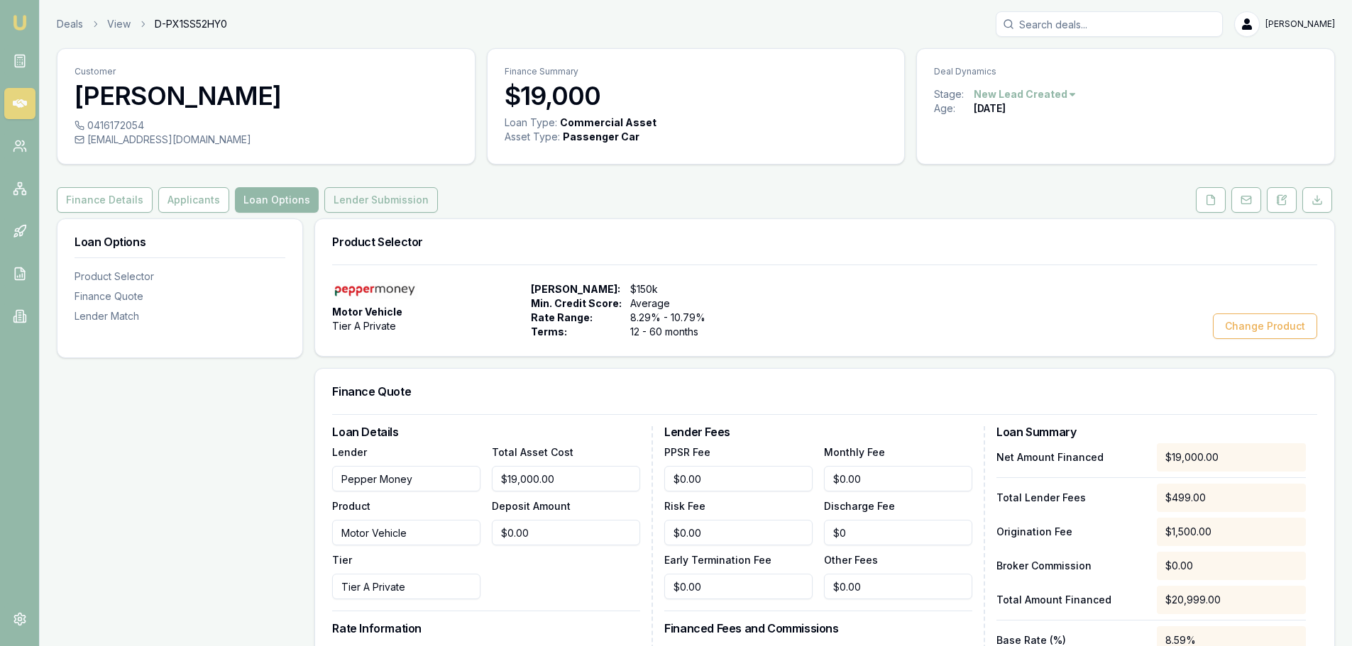
click at [371, 199] on button "Lender Submission" at bounding box center [381, 200] width 114 height 26
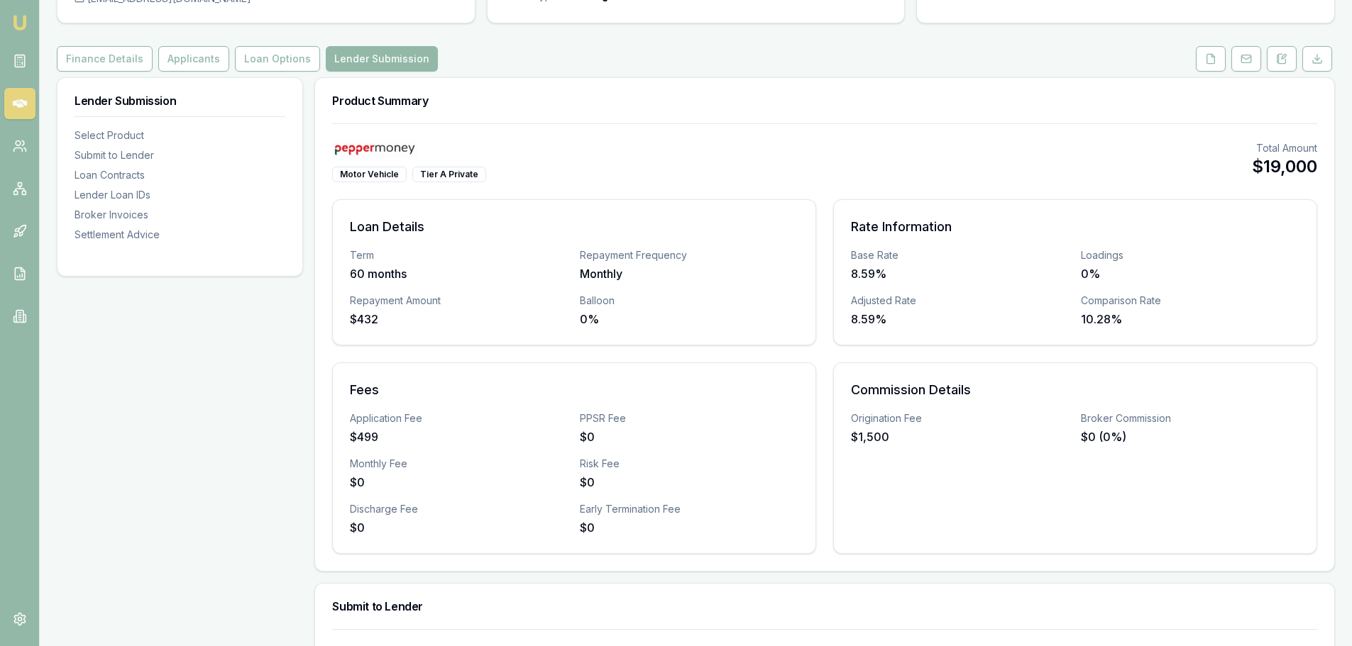
scroll to position [142, 0]
click at [538, 251] on div "Term" at bounding box center [459, 255] width 219 height 14
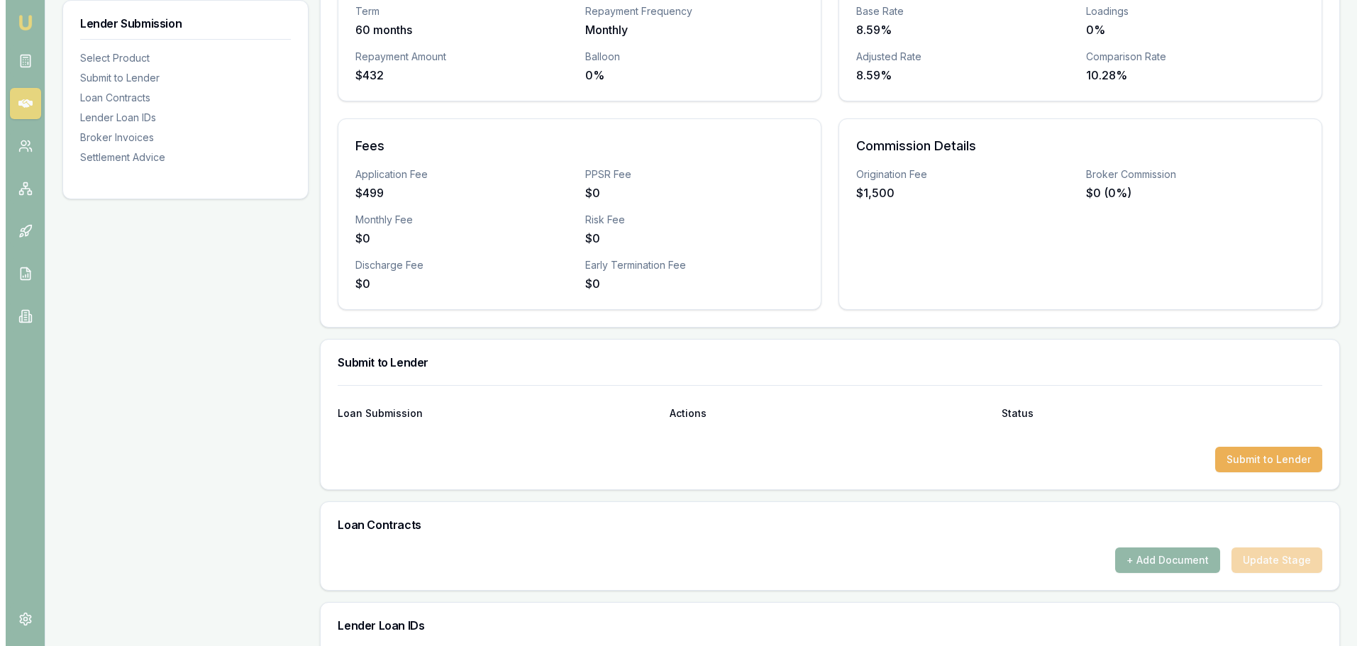
scroll to position [426, 0]
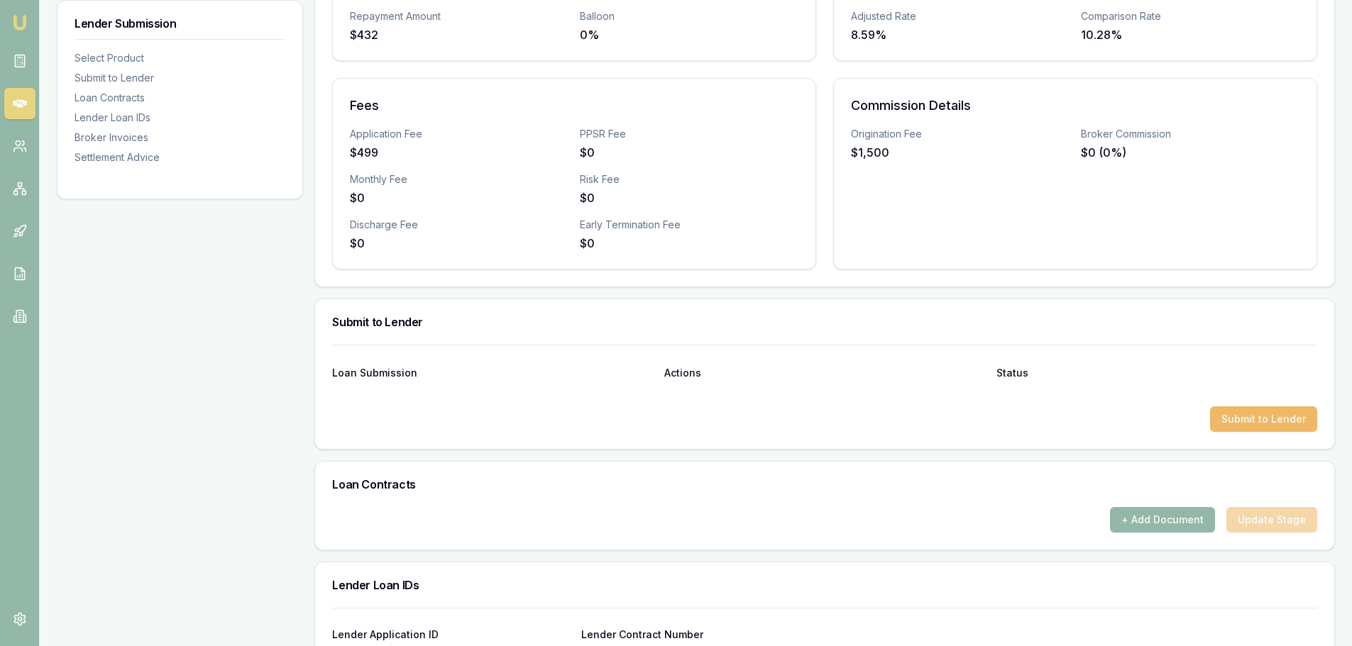
click at [897, 390] on button "Submit to Lender" at bounding box center [1263, 420] width 107 height 26
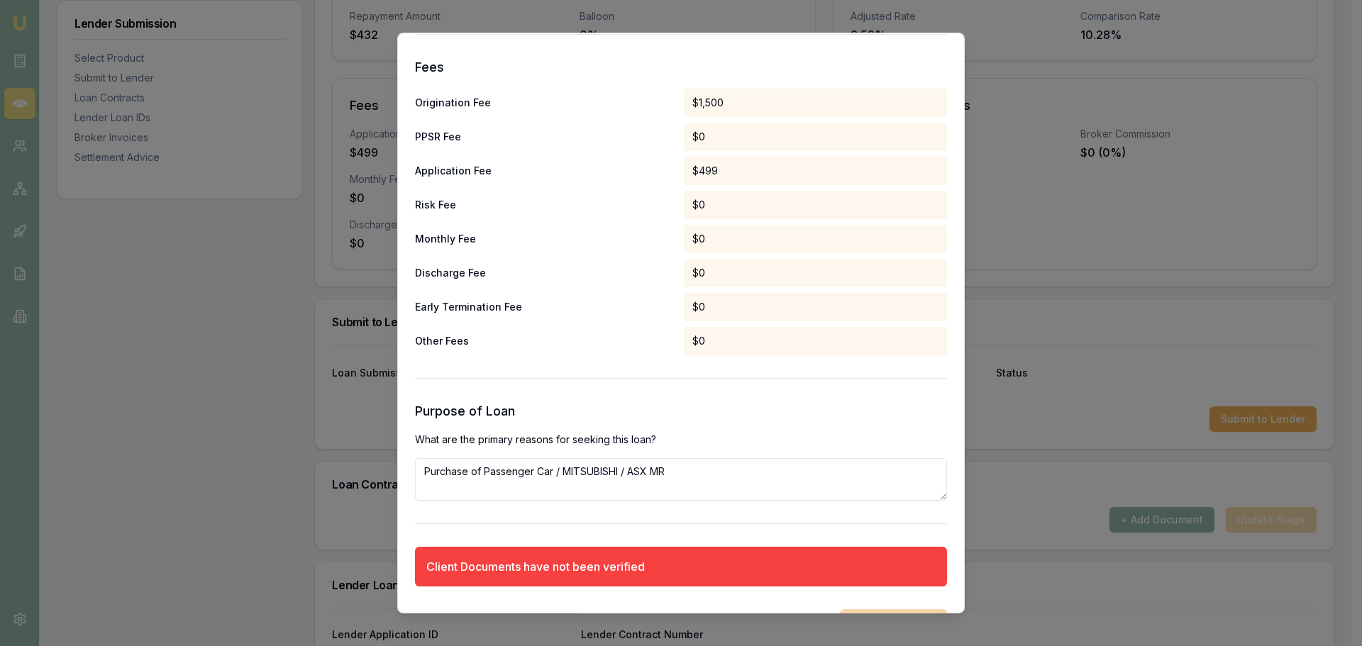
scroll to position [726, 0]
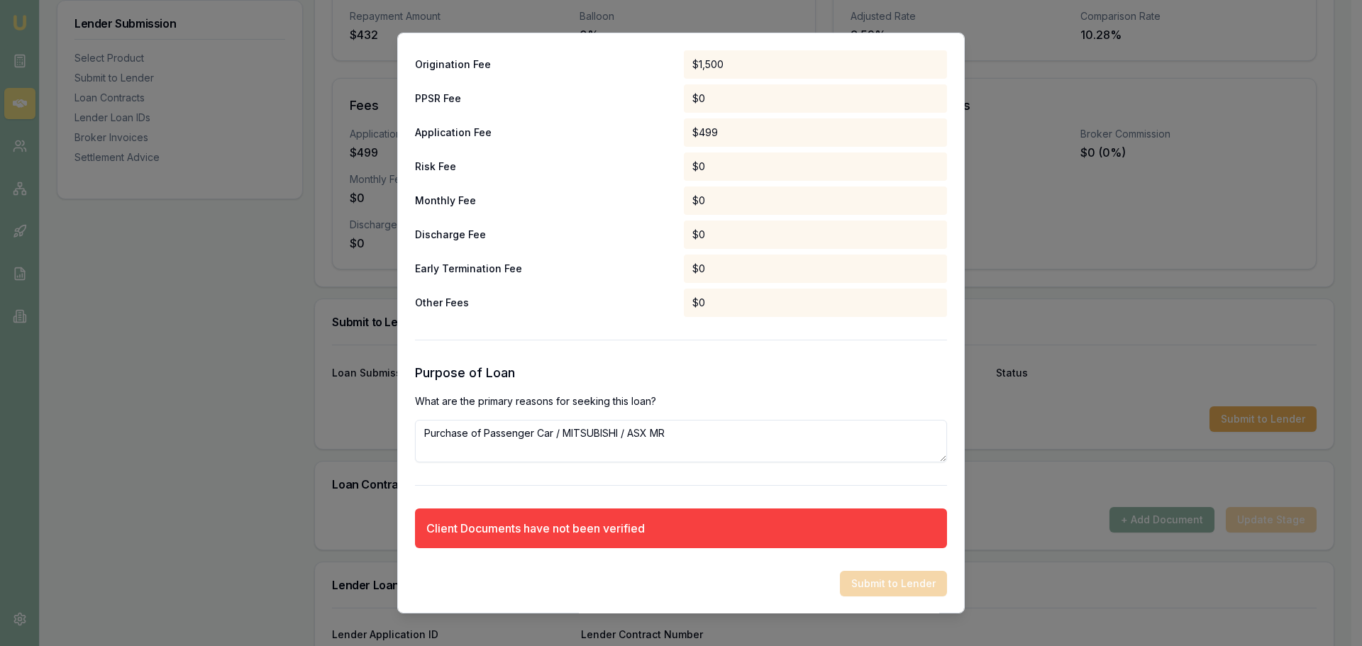
click at [517, 390] on div "Client Documents have not been verified" at bounding box center [681, 529] width 532 height 40
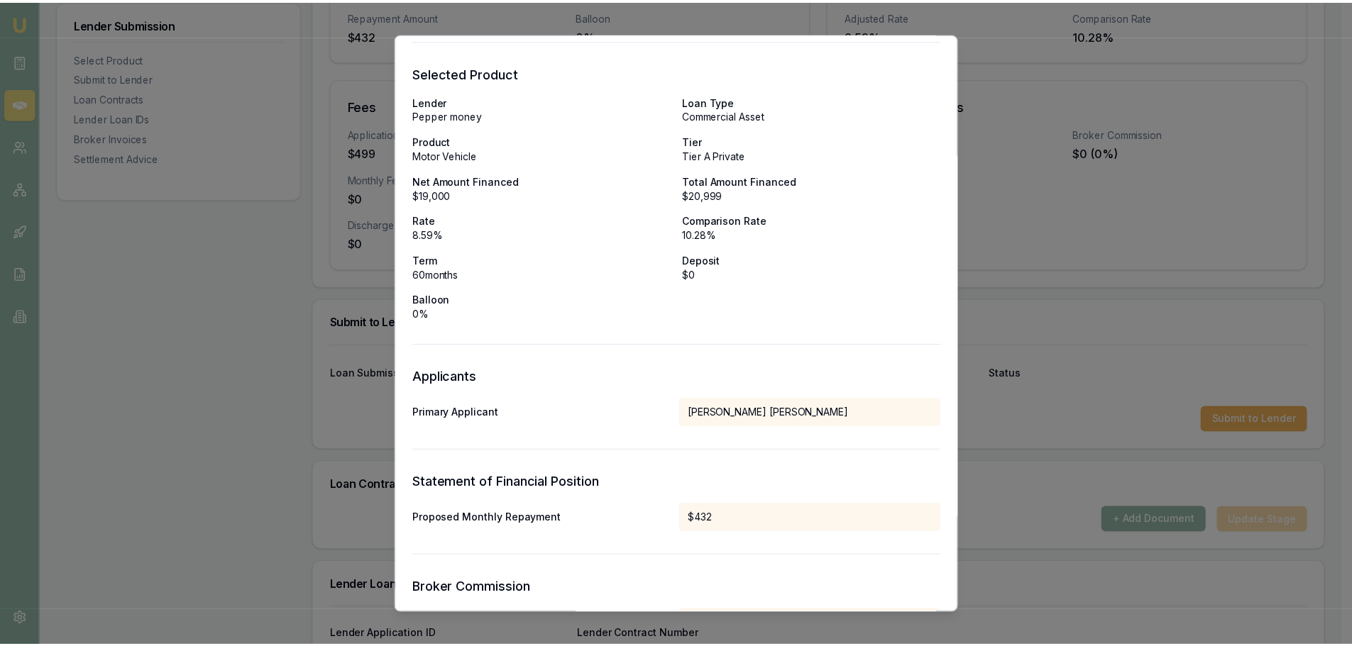
scroll to position [0, 0]
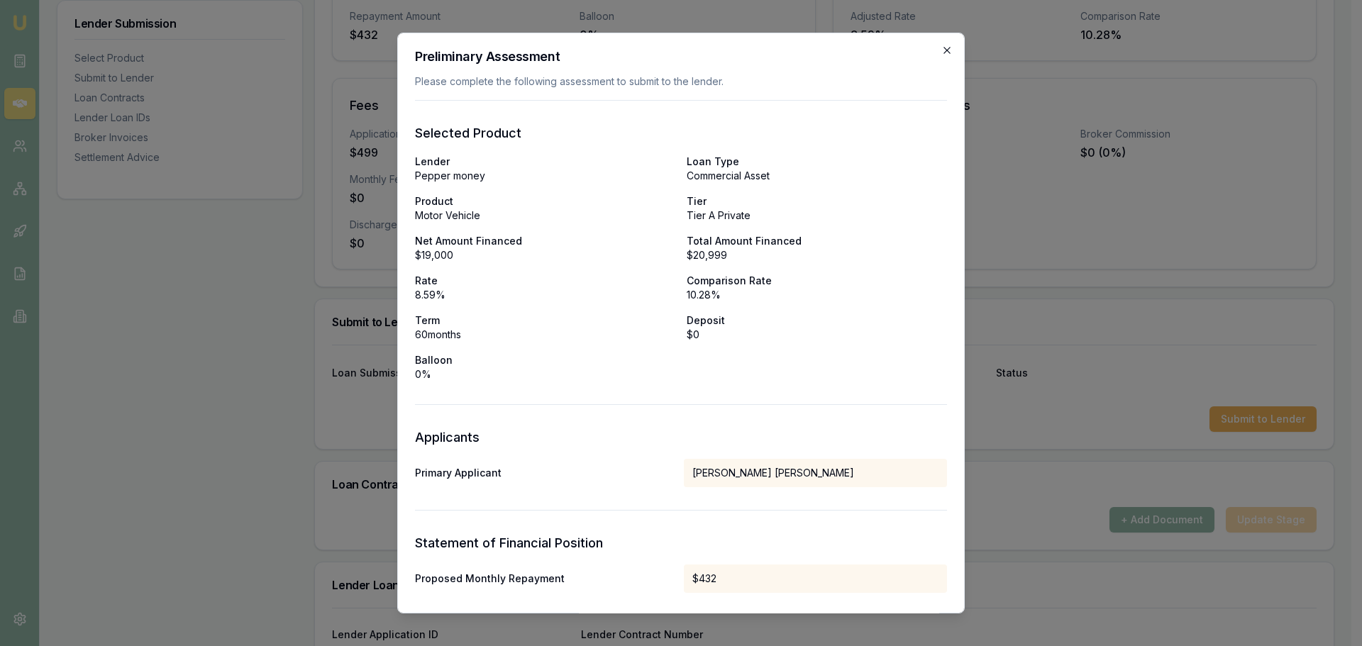
click at [897, 48] on icon "button" at bounding box center [946, 50] width 11 height 11
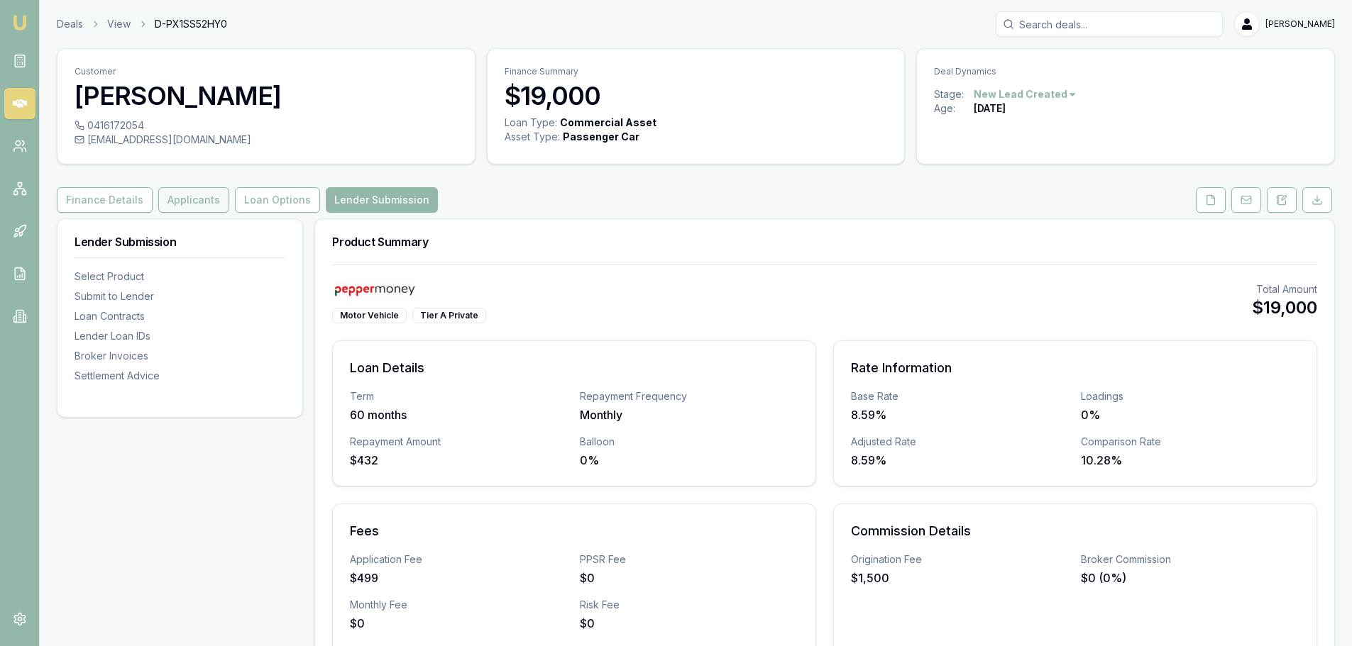
click at [172, 201] on button "Applicants" at bounding box center [193, 200] width 71 height 26
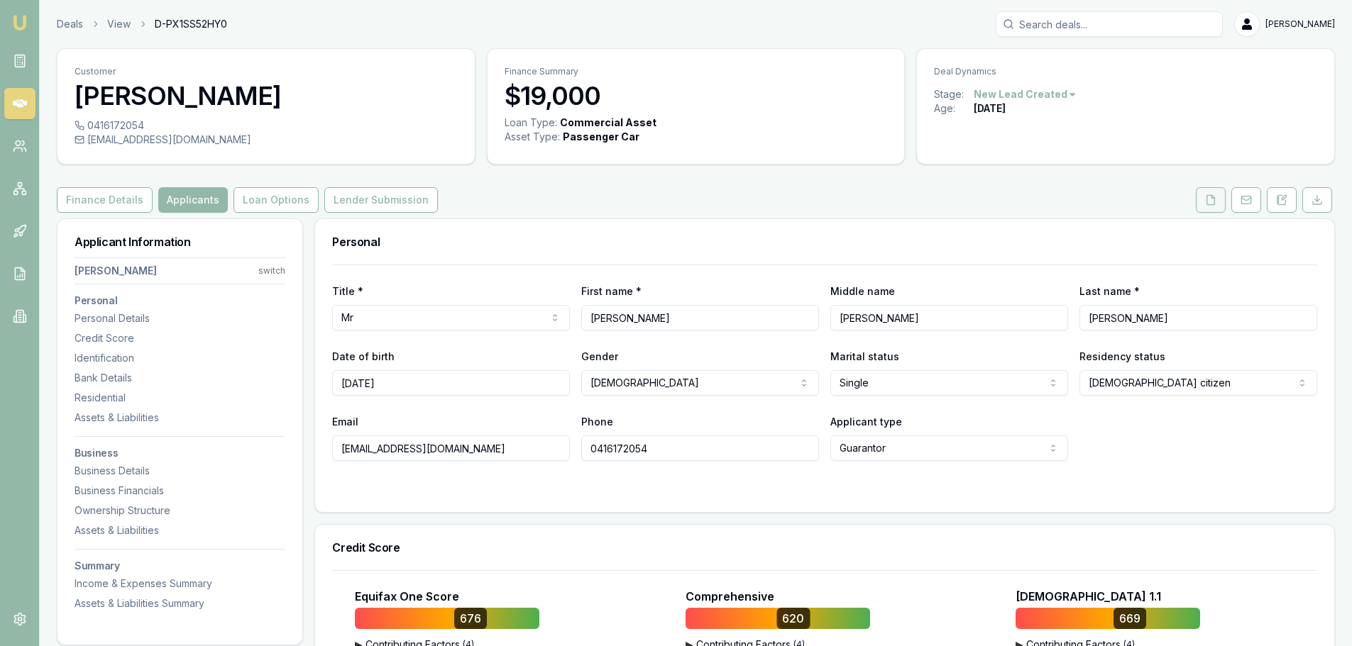
click at [897, 201] on icon at bounding box center [1211, 199] width 8 height 9
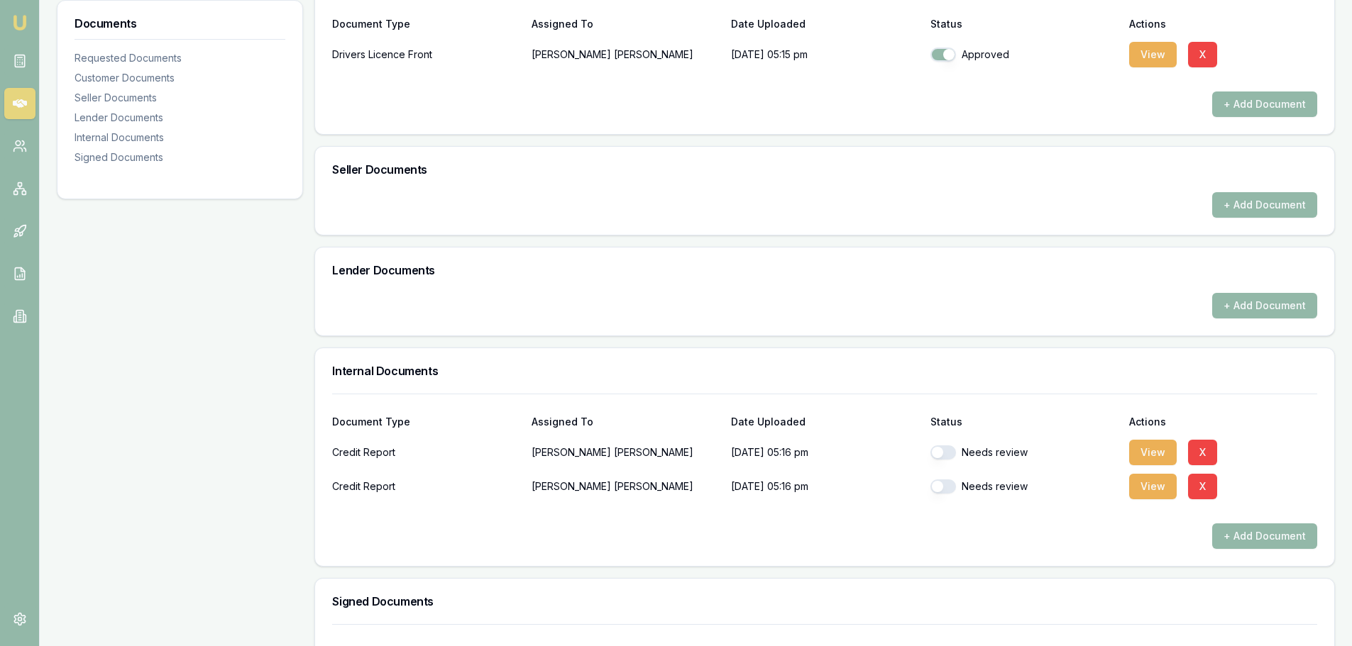
scroll to position [521, 0]
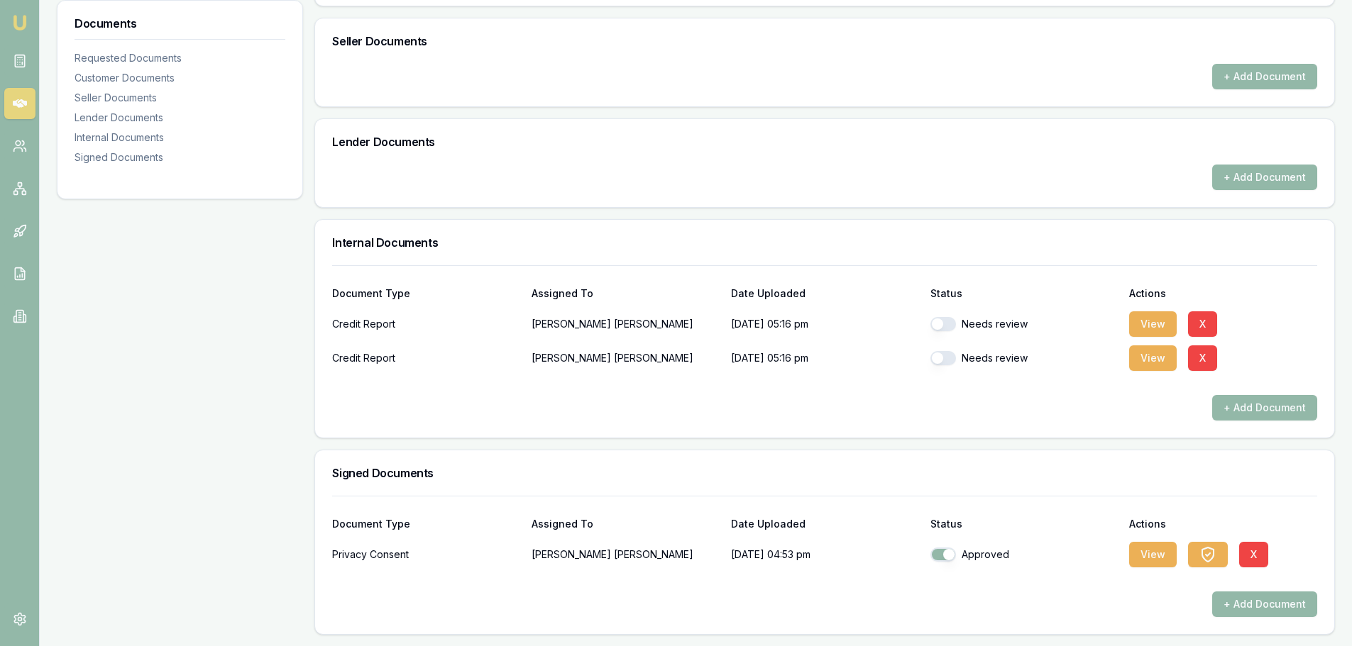
click at [897, 323] on button "button" at bounding box center [943, 324] width 26 height 14
checkbox input "true"
click at [897, 363] on button "button" at bounding box center [943, 358] width 26 height 14
checkbox input "true"
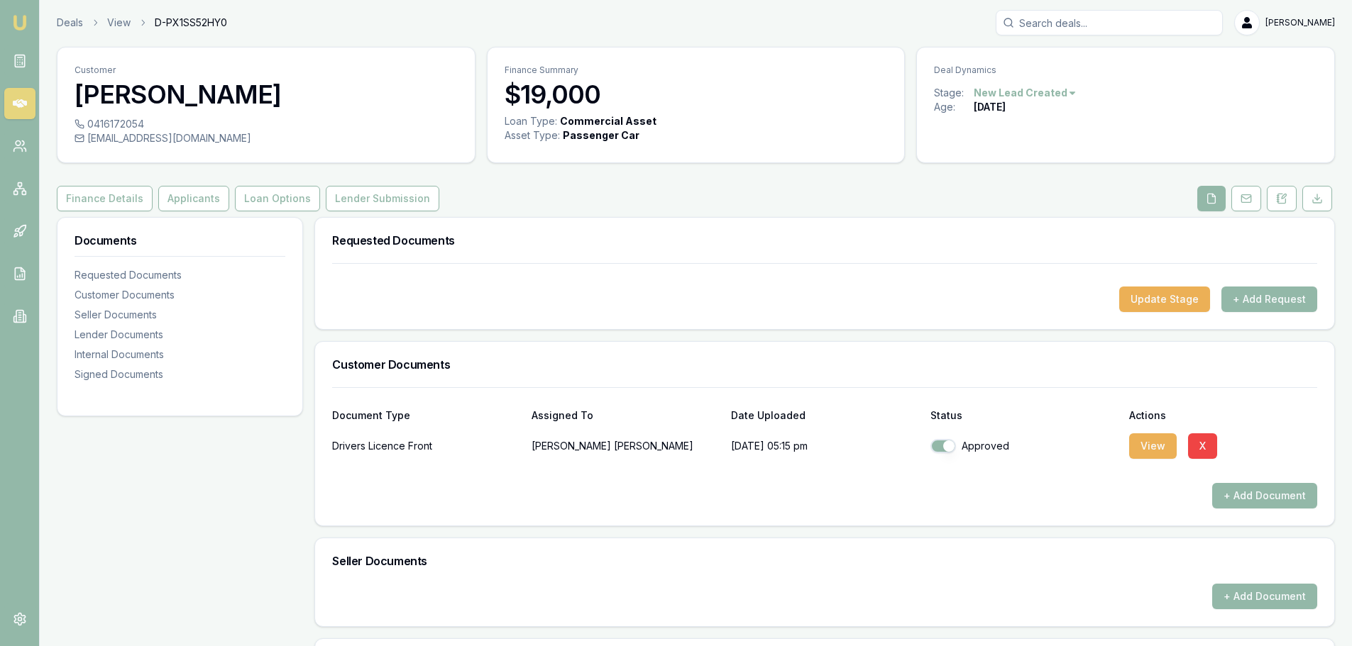
scroll to position [0, 0]
click at [370, 194] on button "Lender Submission" at bounding box center [383, 200] width 114 height 26
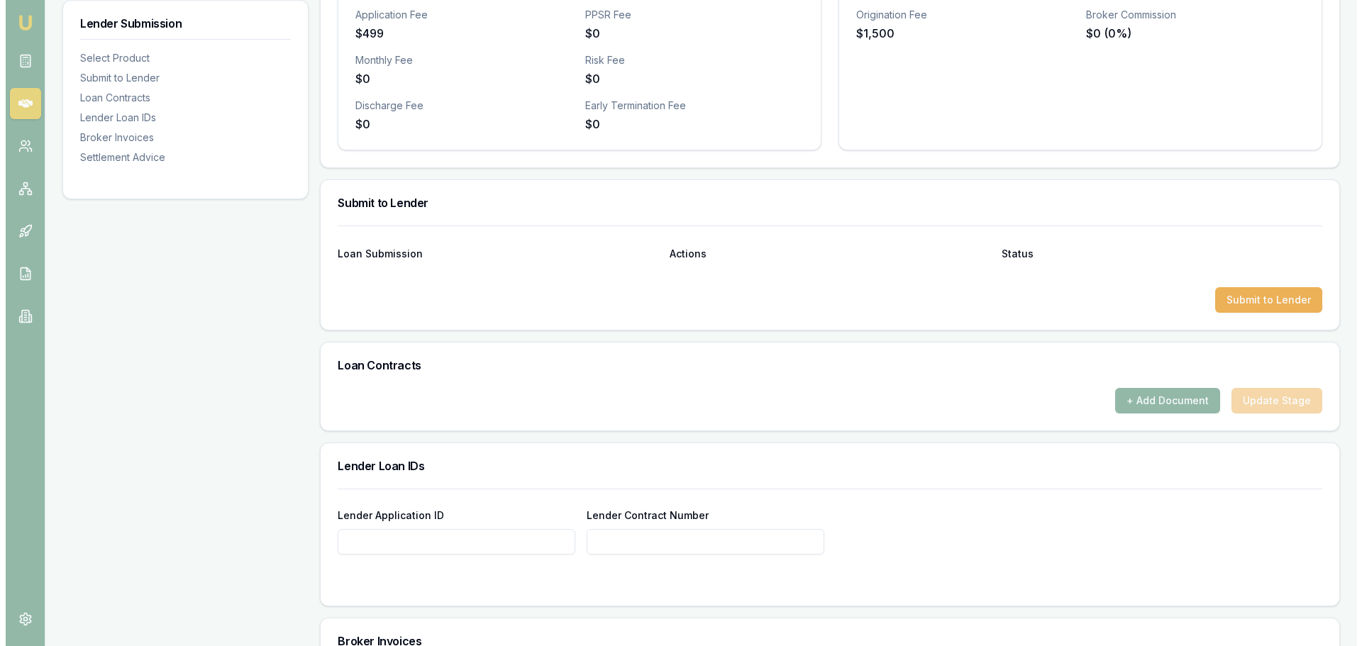
scroll to position [536, 0]
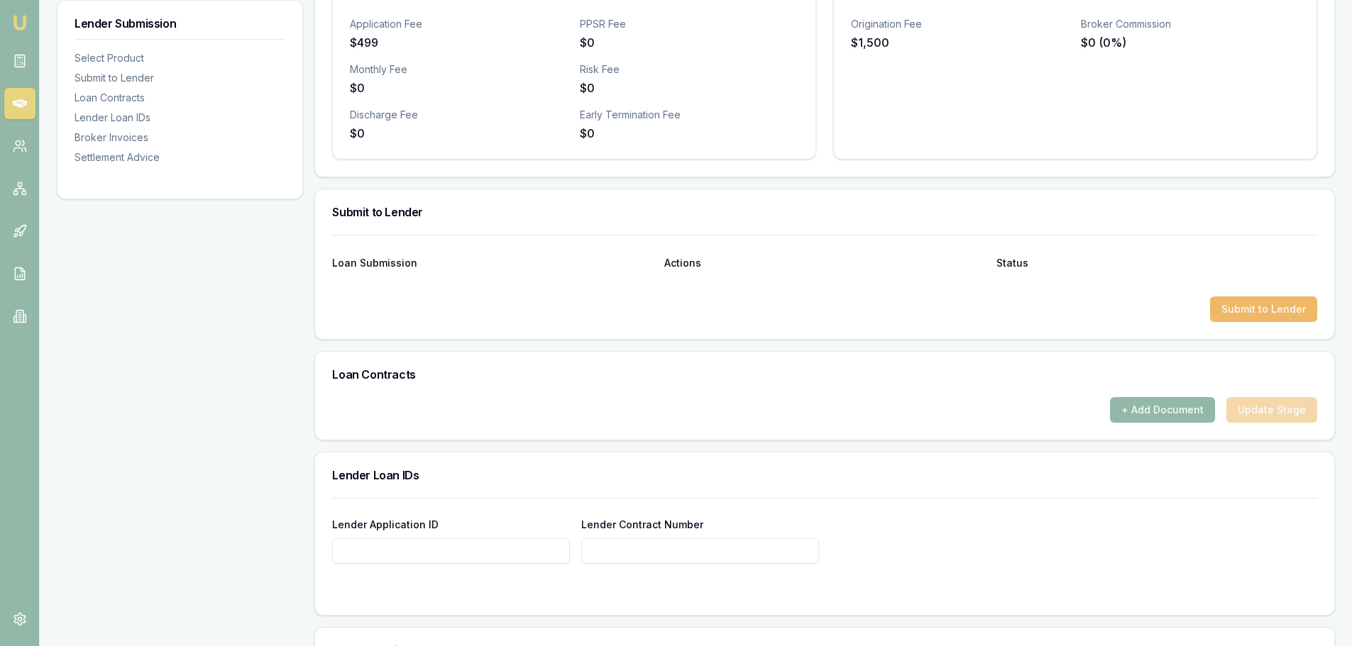
click at [897, 309] on button "Submit to Lender" at bounding box center [1263, 310] width 107 height 26
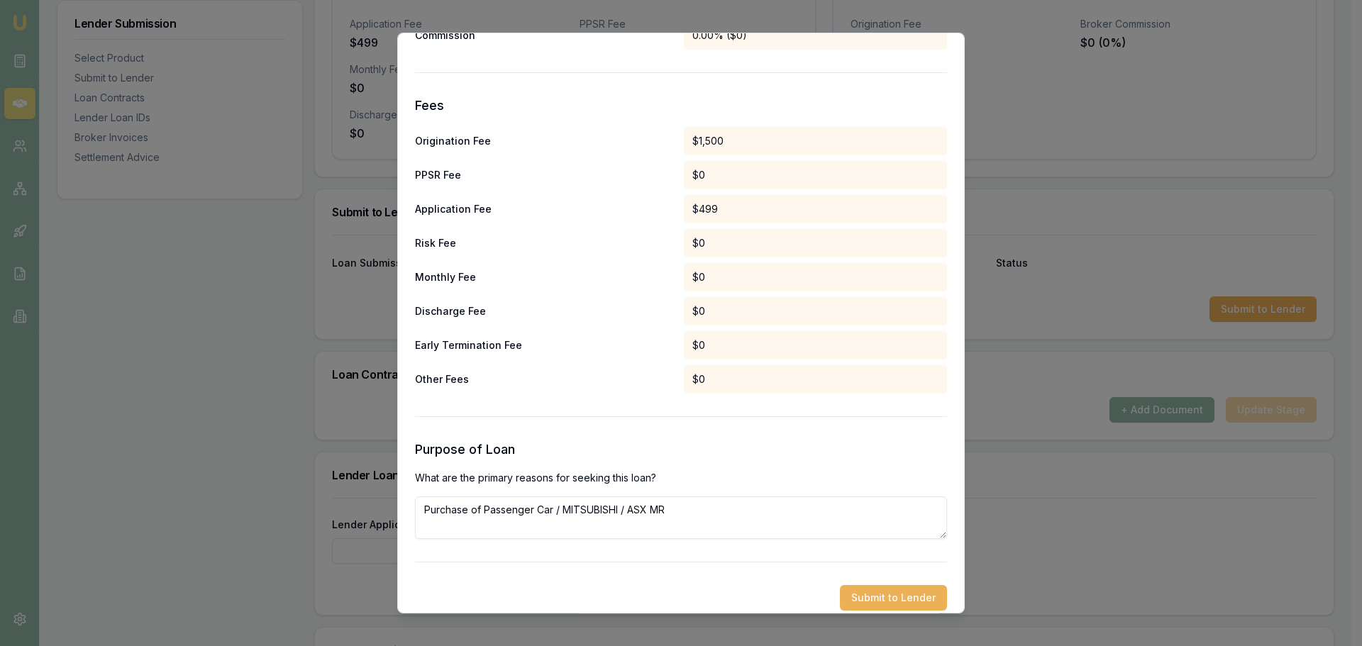
scroll to position [663, 0]
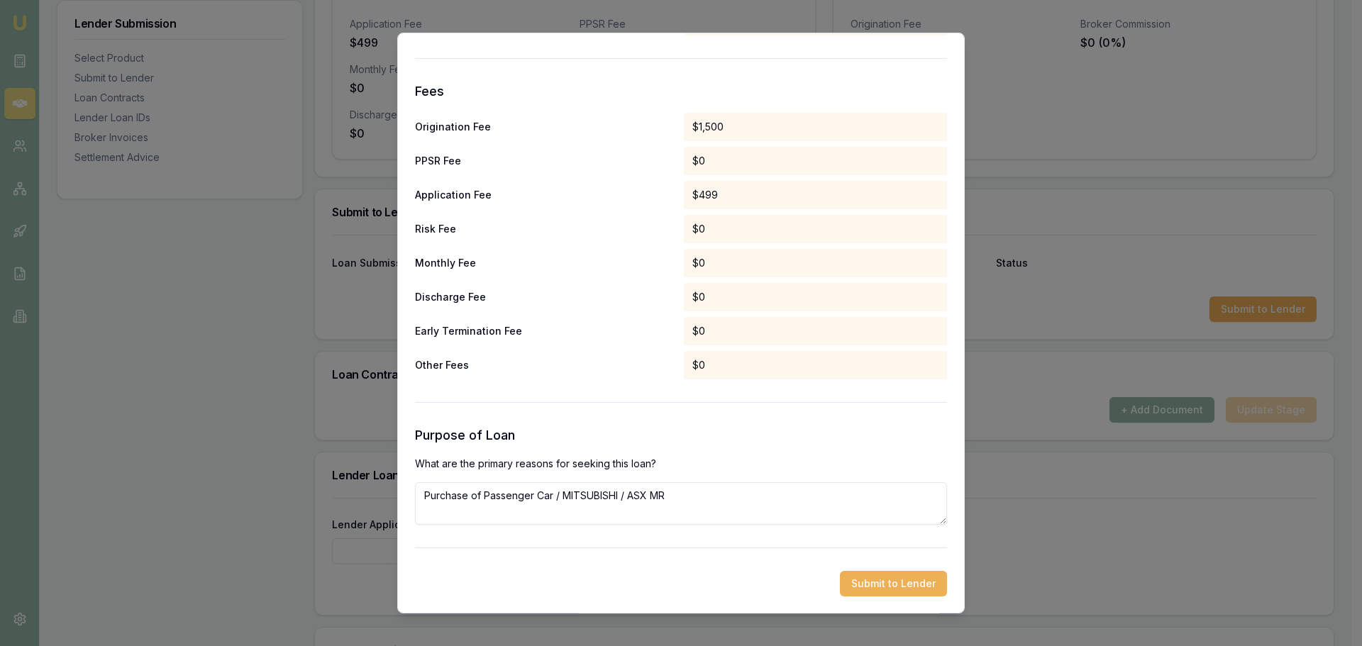
drag, startPoint x: 468, startPoint y: 490, endPoint x: 55, endPoint y: 457, distance: 414.3
type textarea "Refinance of Passenger Car / MITSUBISHI / ASX MR"
click at [883, 390] on button "Submit to Lender" at bounding box center [893, 584] width 107 height 26
